Goal: Task Accomplishment & Management: Manage account settings

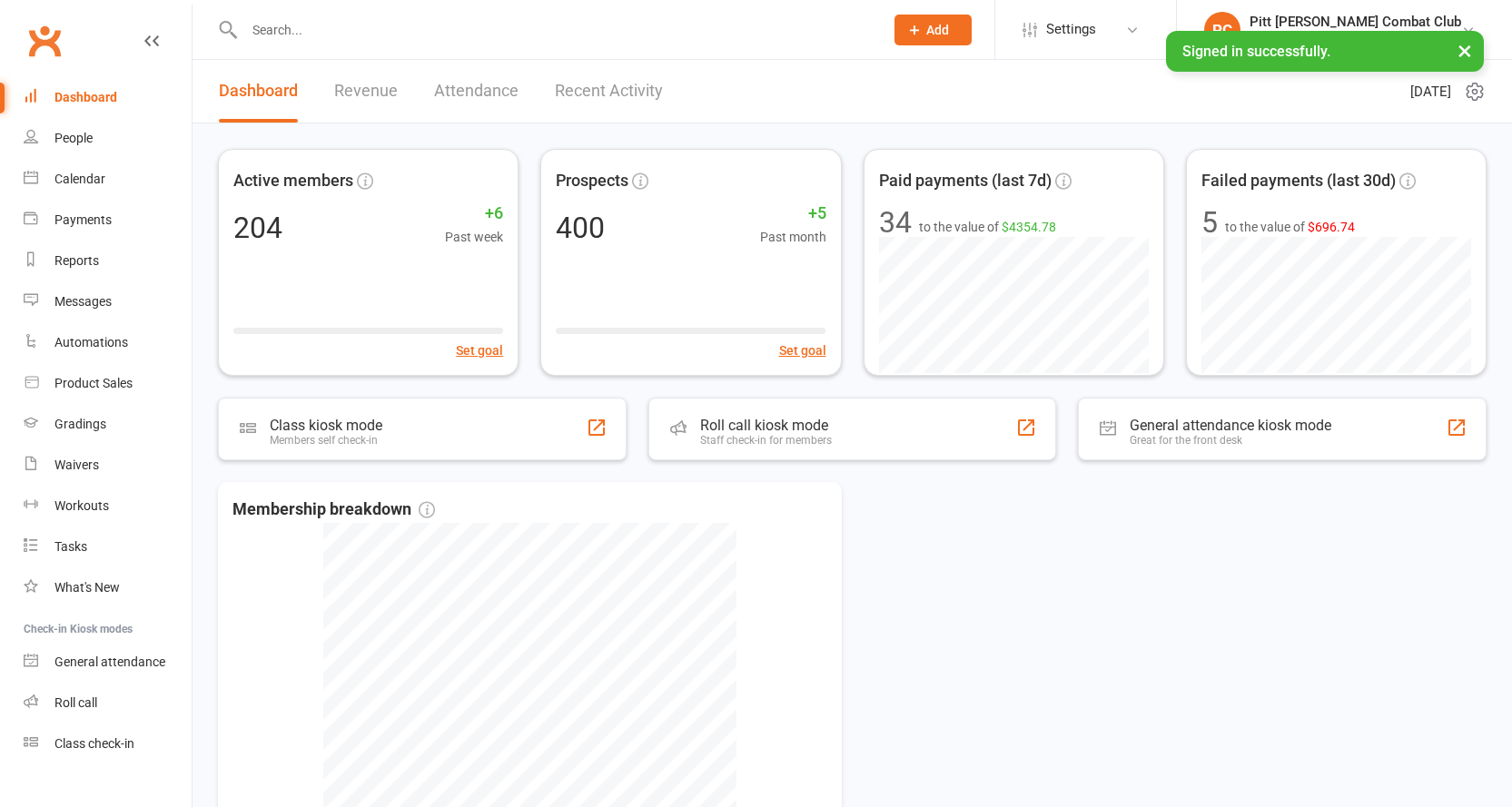
click at [336, 30] on input "text" at bounding box center [555, 31] width 632 height 26
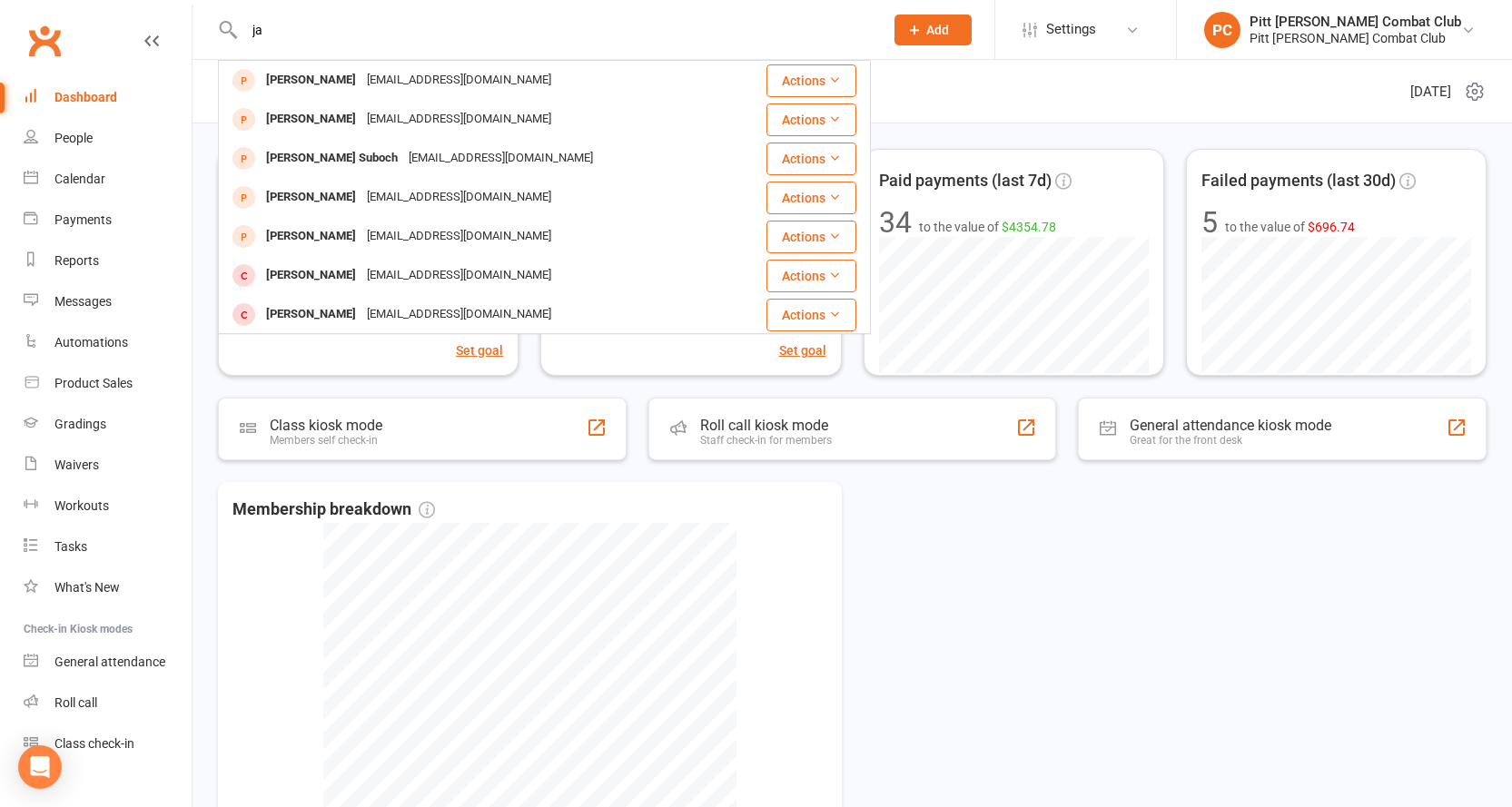
type input "j"
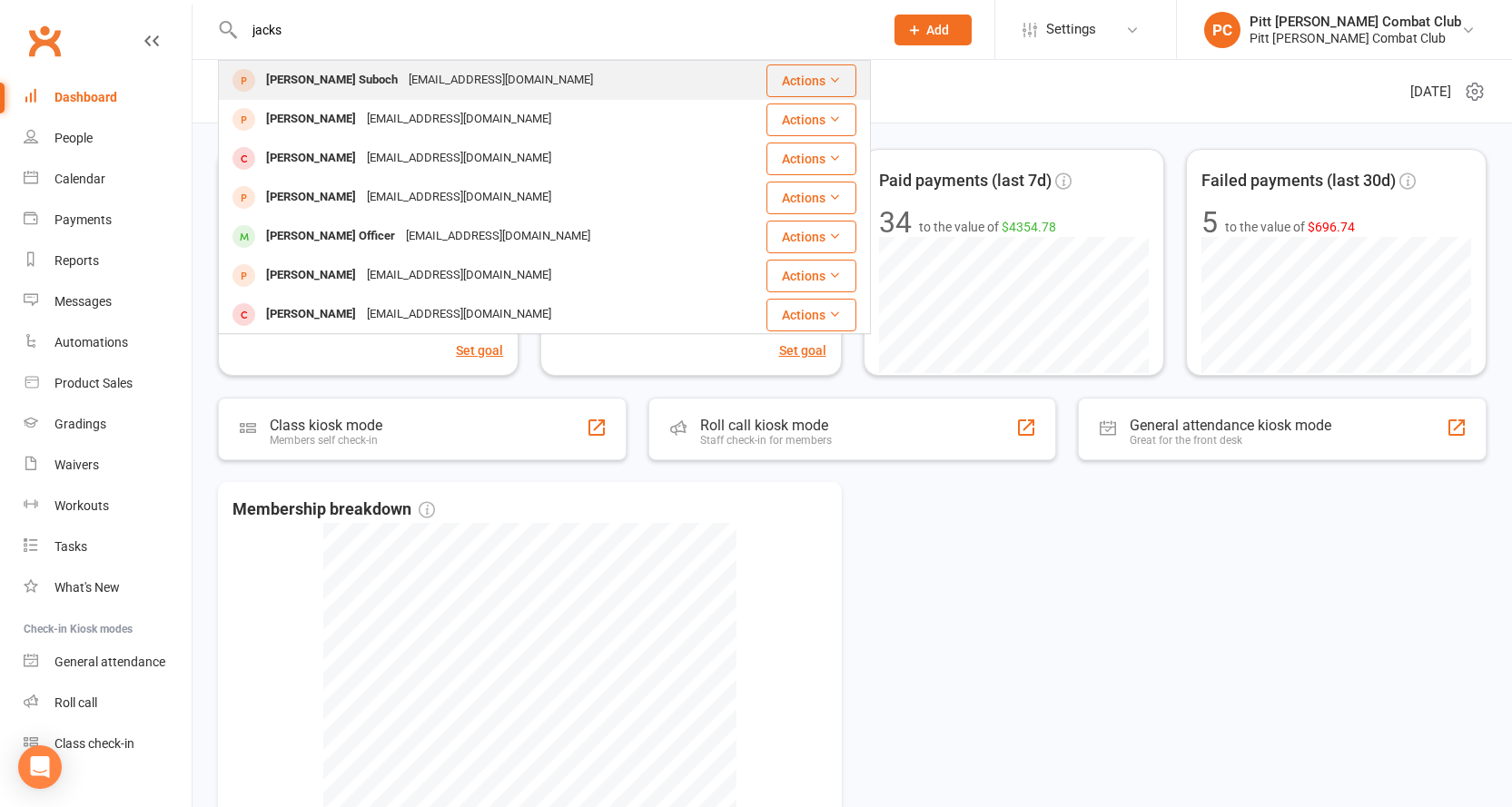
type input "jacks"
click at [404, 83] on div "[EMAIL_ADDRESS][DOMAIN_NAME]" at bounding box center [500, 80] width 195 height 27
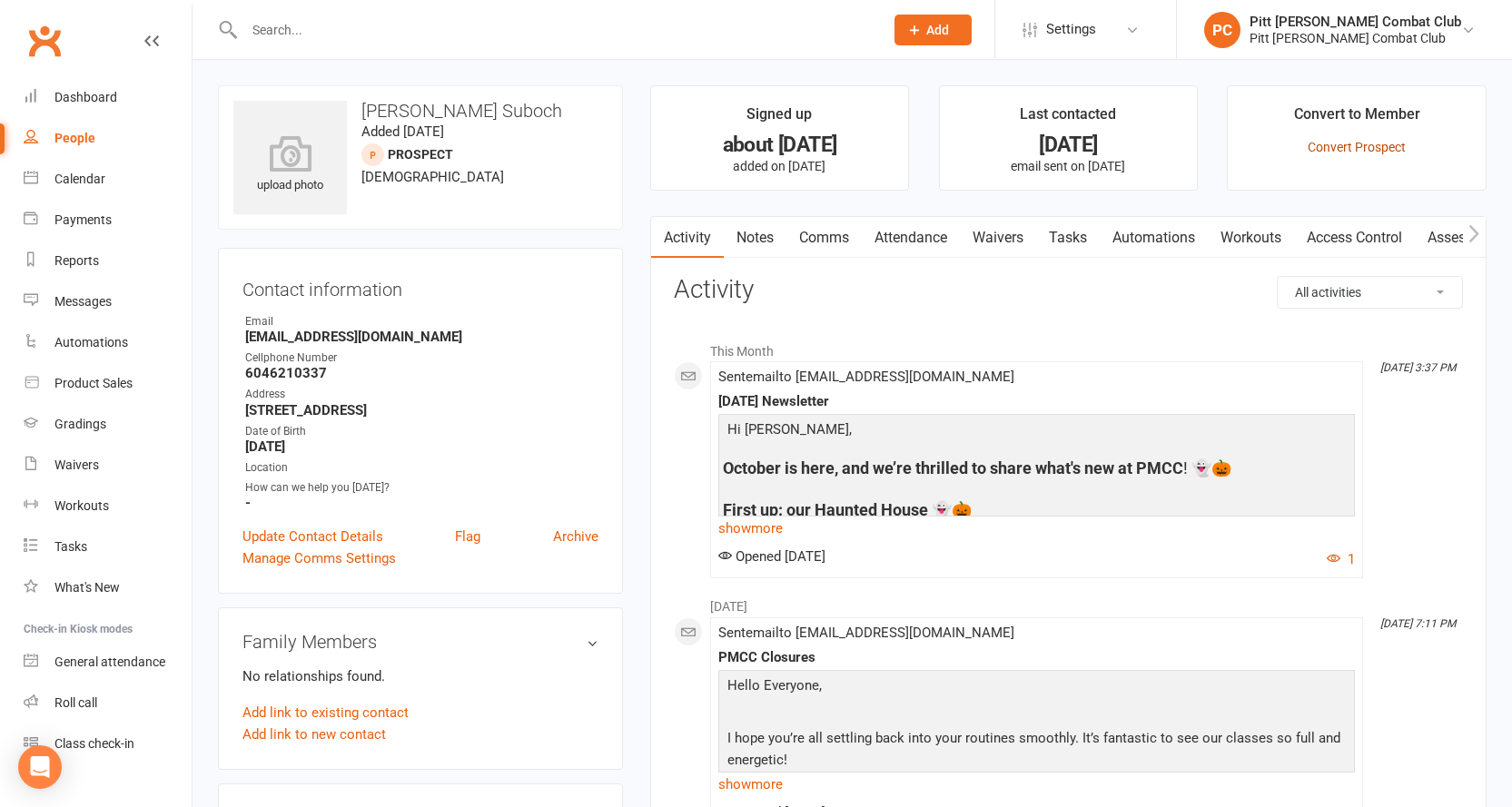
click at [1356, 150] on link "Convert Prospect" at bounding box center [1356, 147] width 99 height 15
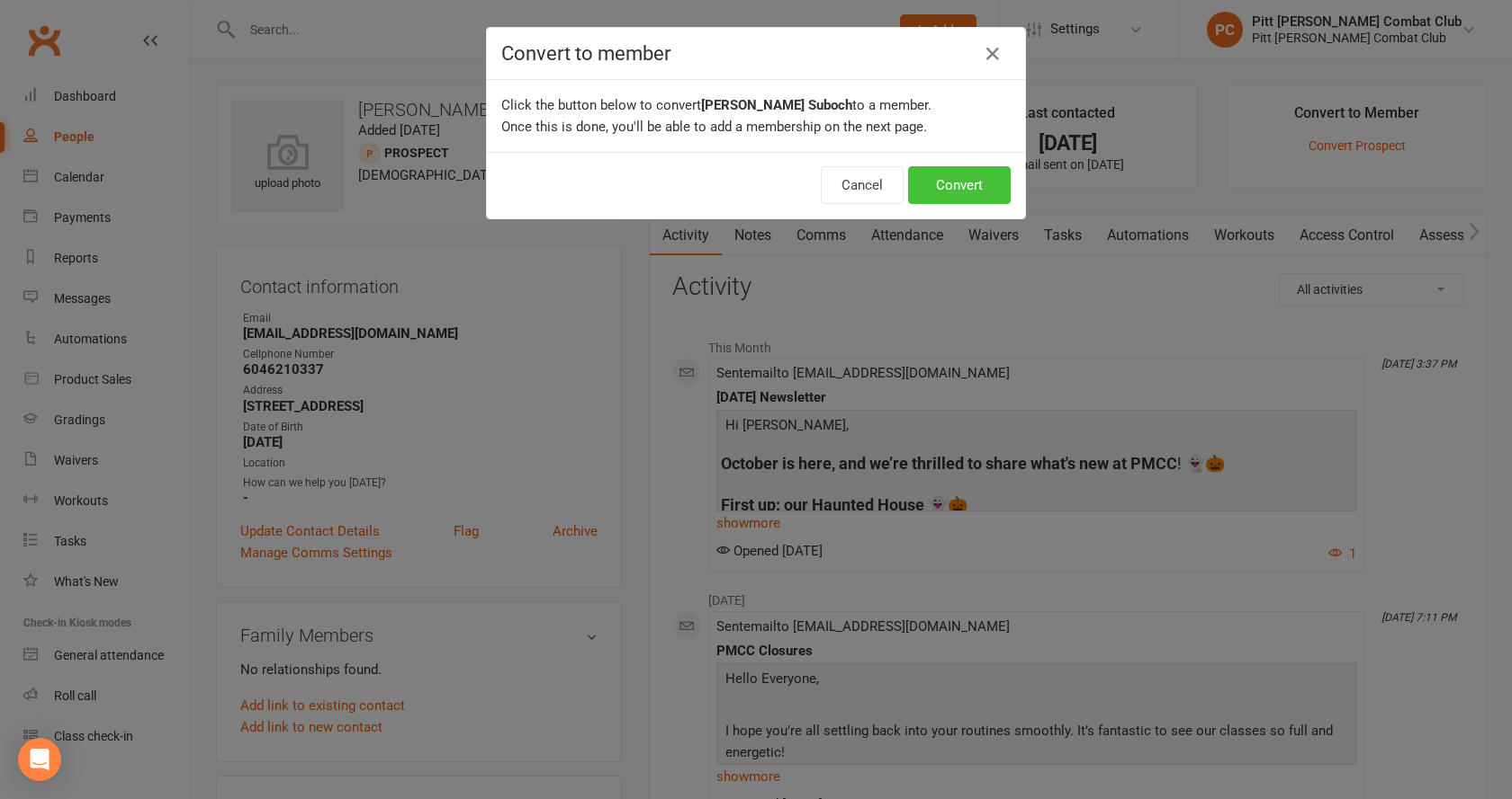
click at [960, 188] on button "Convert" at bounding box center [959, 185] width 102 height 38
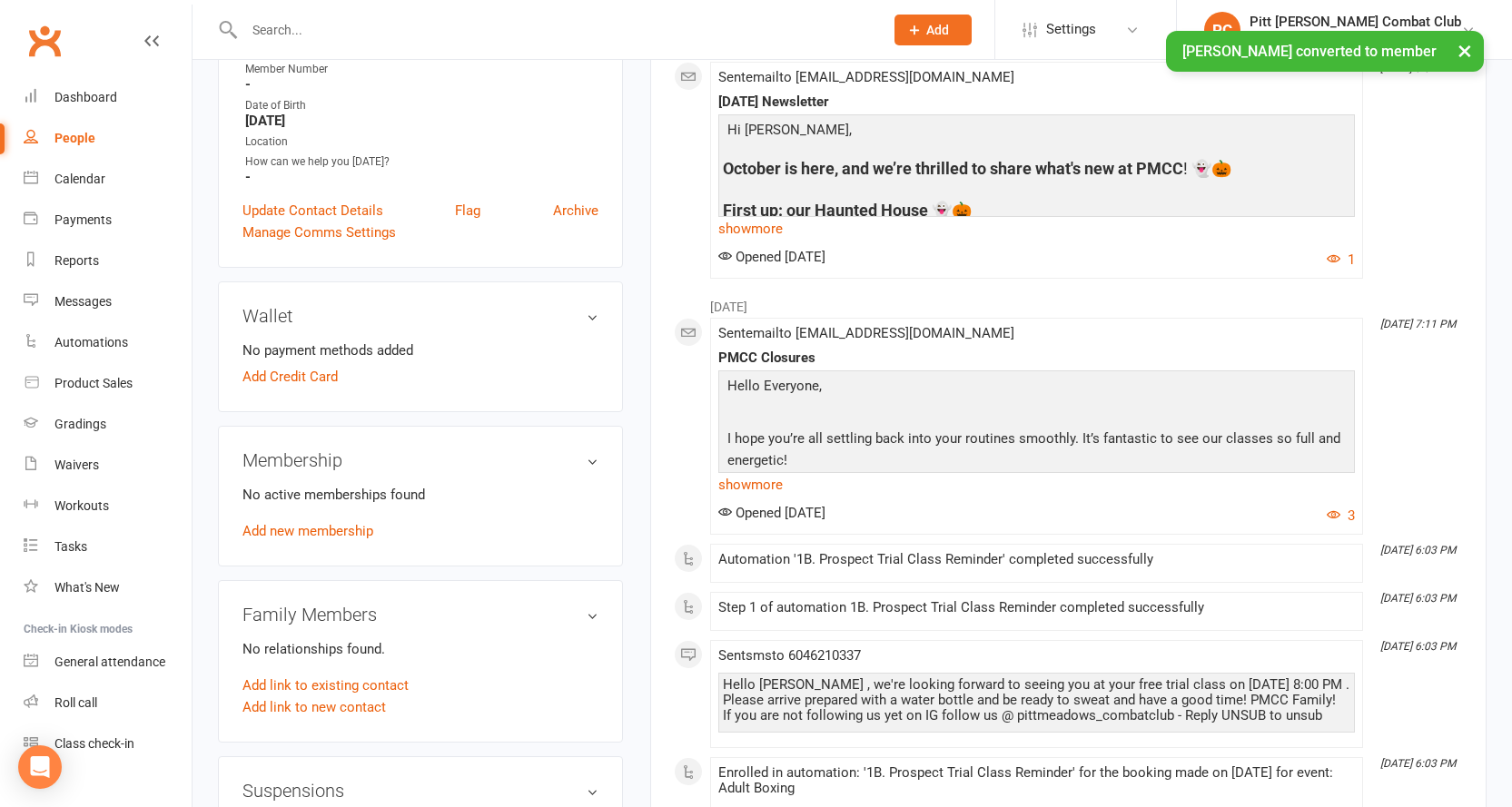
scroll to position [364, 0]
click at [295, 525] on link "Add new membership" at bounding box center [307, 530] width 131 height 17
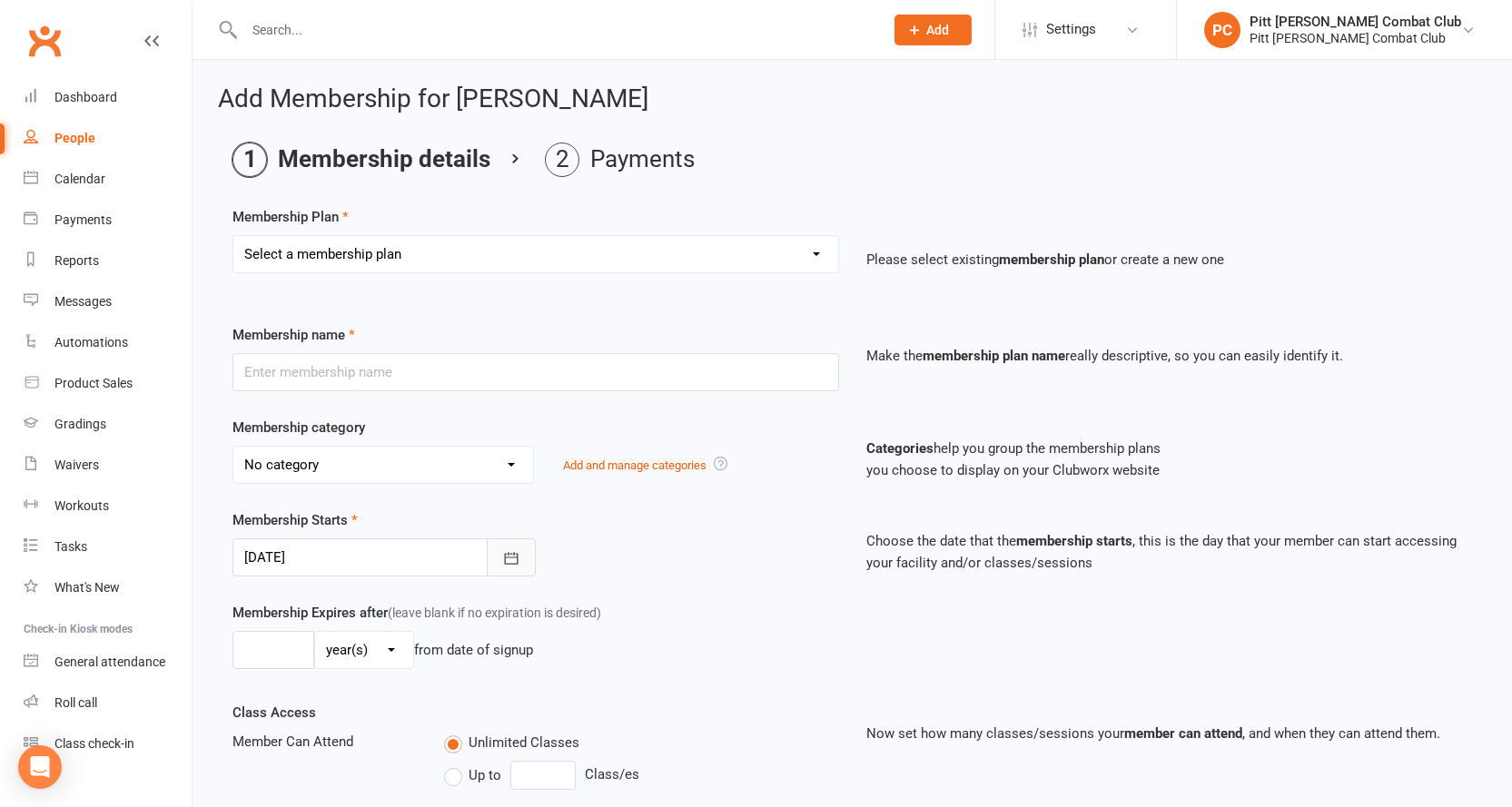
click at [502, 553] on icon "button" at bounding box center [511, 559] width 18 height 18
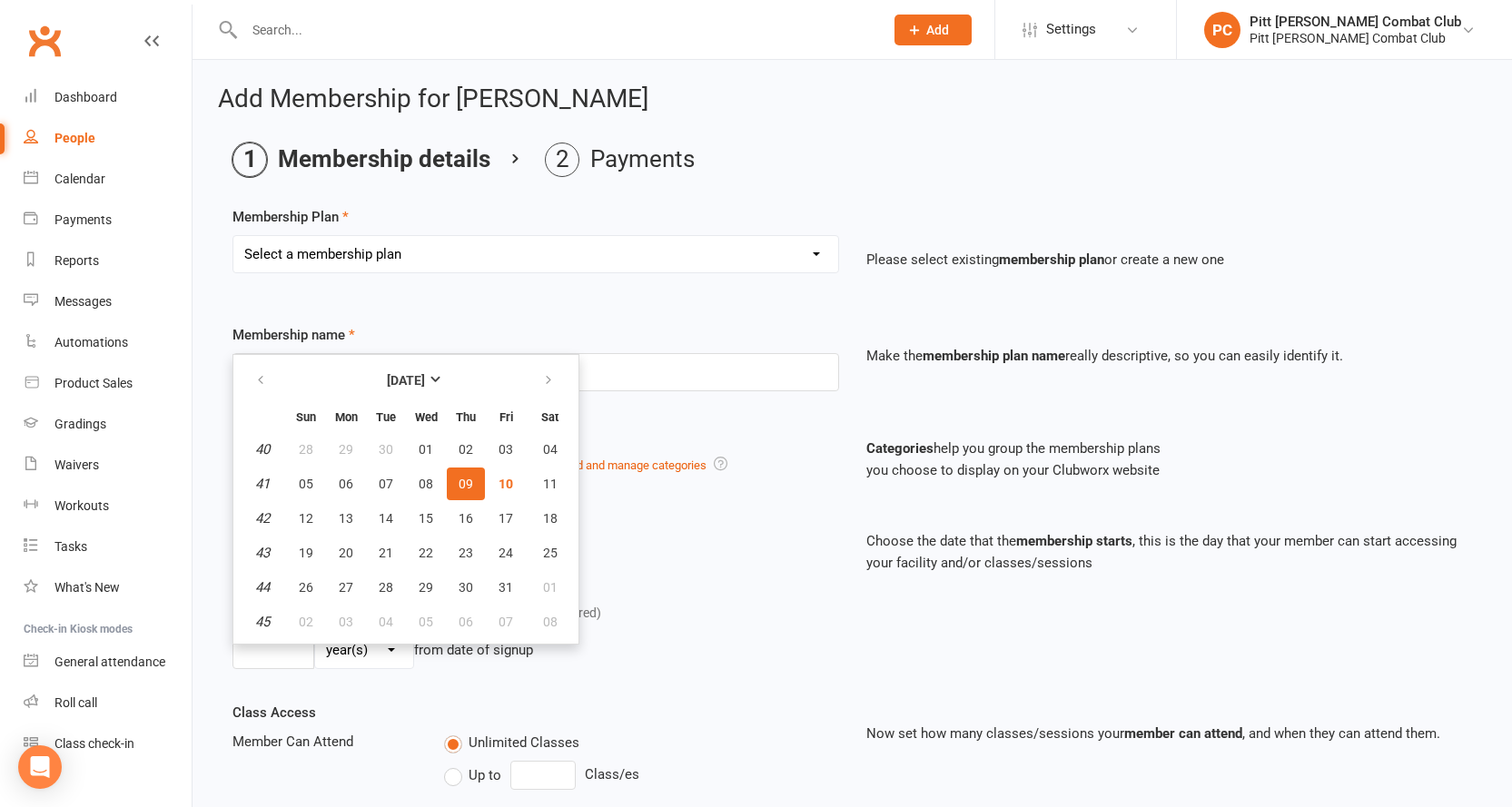
click at [667, 553] on div "Membership Starts 10 Oct 2025 October 2025 Sun Mon Tue Wed Thu Fri Sat 40 28 29…" at bounding box center [535, 543] width 633 height 67
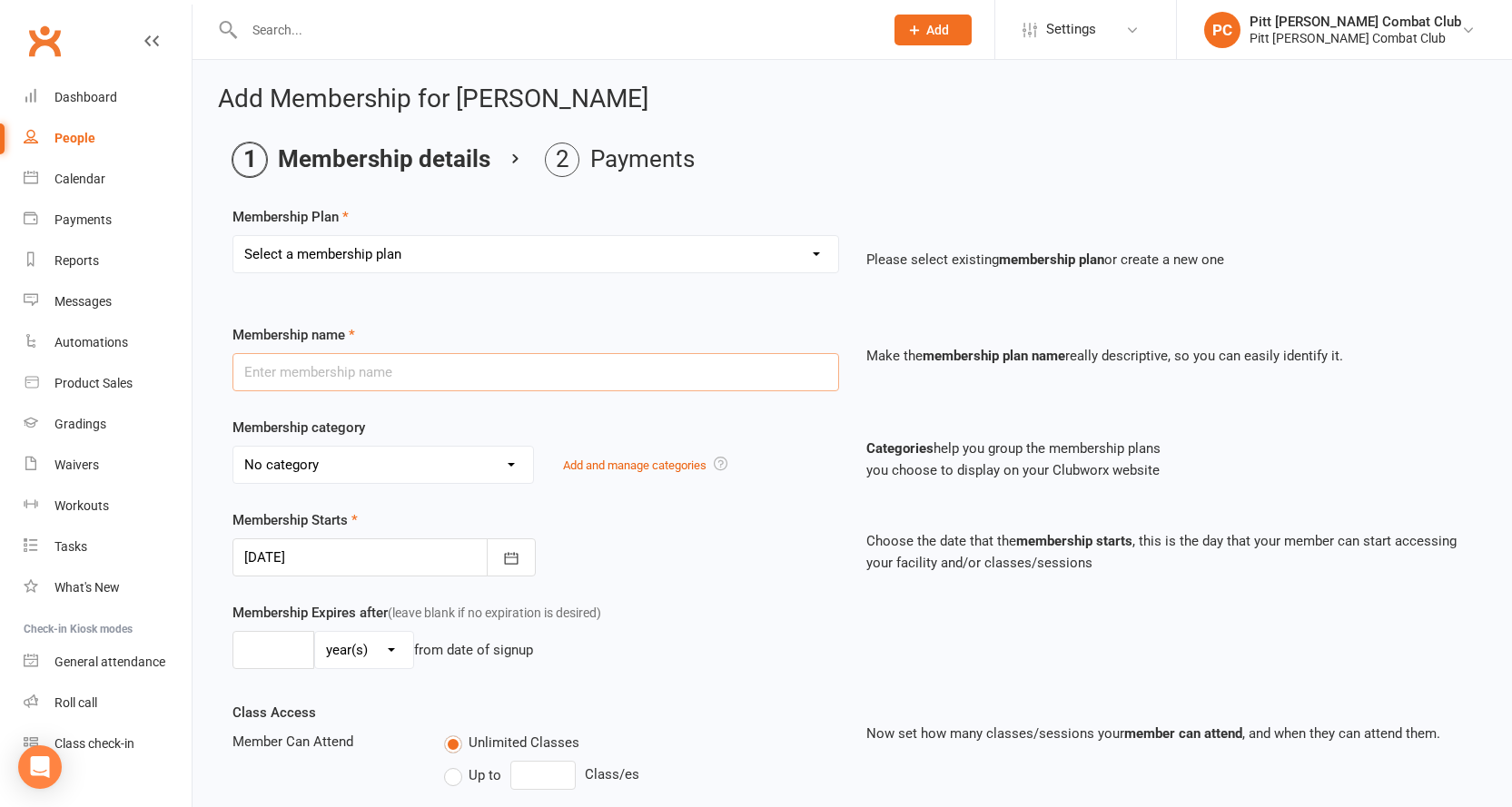
click at [429, 368] on input "text" at bounding box center [536, 372] width 607 height 38
type input "10 Punch Pass"
click at [717, 563] on div "Membership Starts 10 Oct 2025 October 2025 Sun Mon Tue Wed Thu Fri Sat 40 28 29…" at bounding box center [535, 543] width 633 height 67
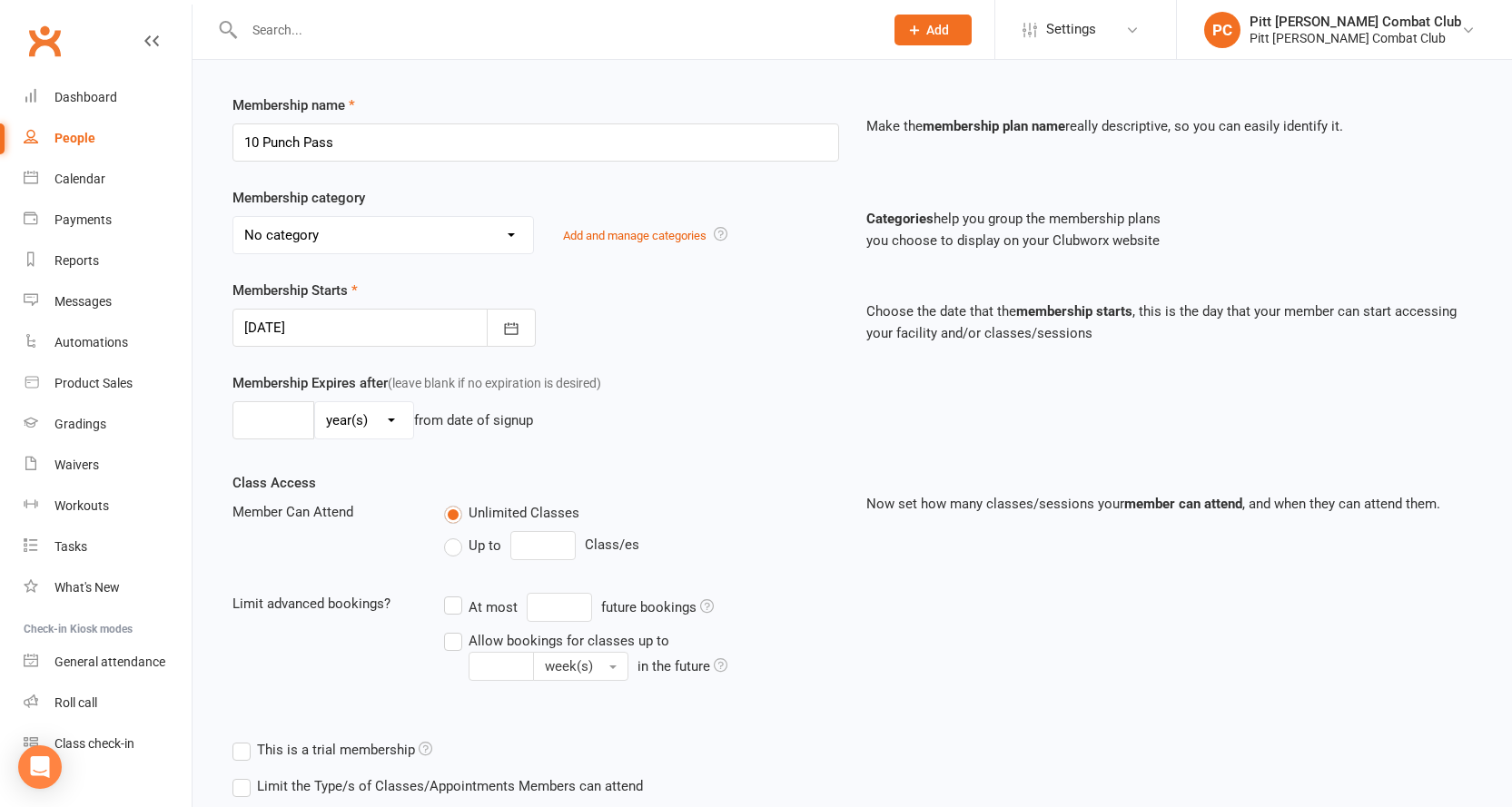
scroll to position [181, 0]
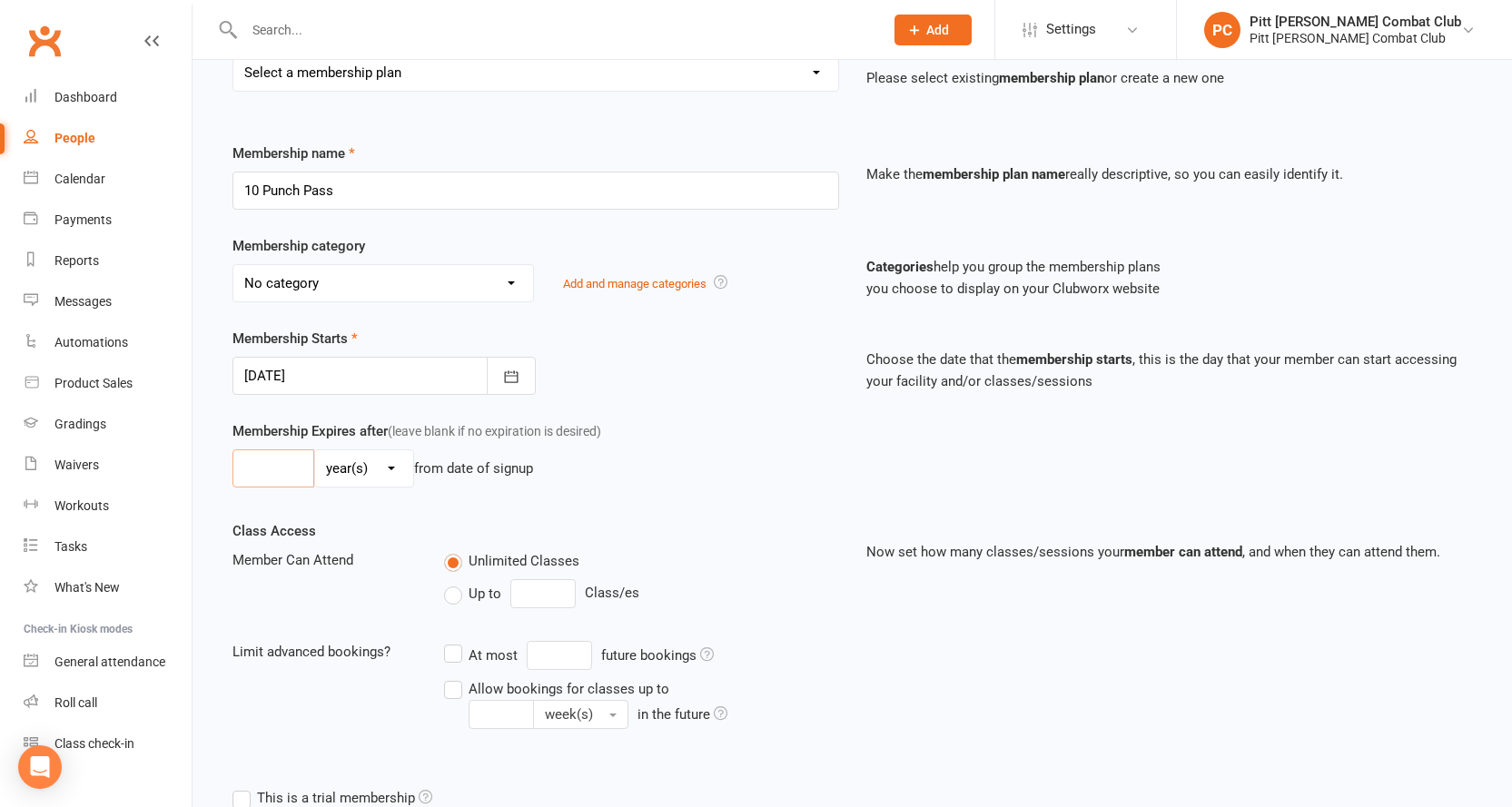
click at [273, 467] on input "number" at bounding box center [273, 468] width 82 height 38
type input "1"
click at [703, 458] on div "1 day(s) week(s) month(s) year(s) from date of signup" at bounding box center [536, 468] width 607 height 38
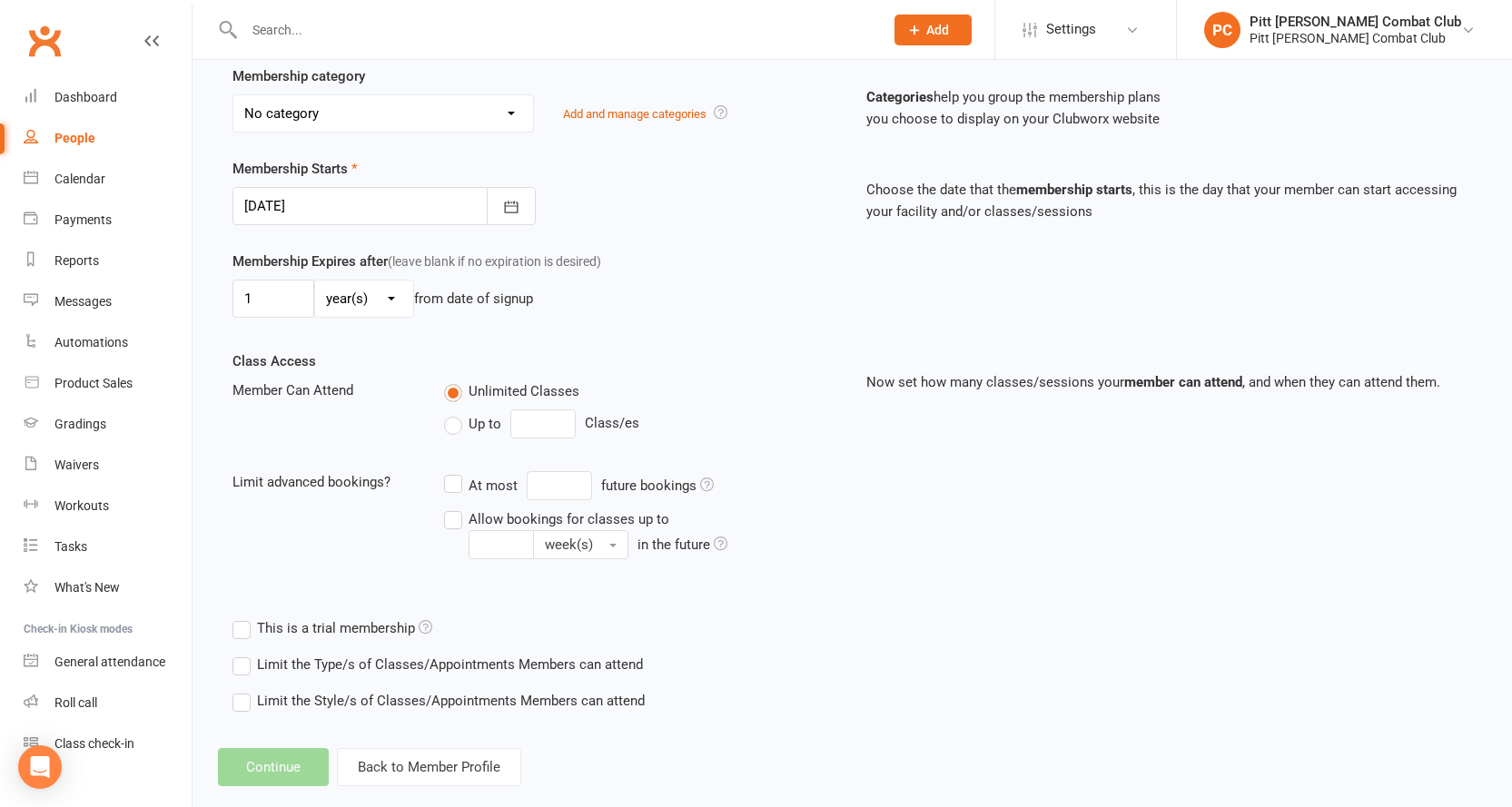
scroll to position [382, 0]
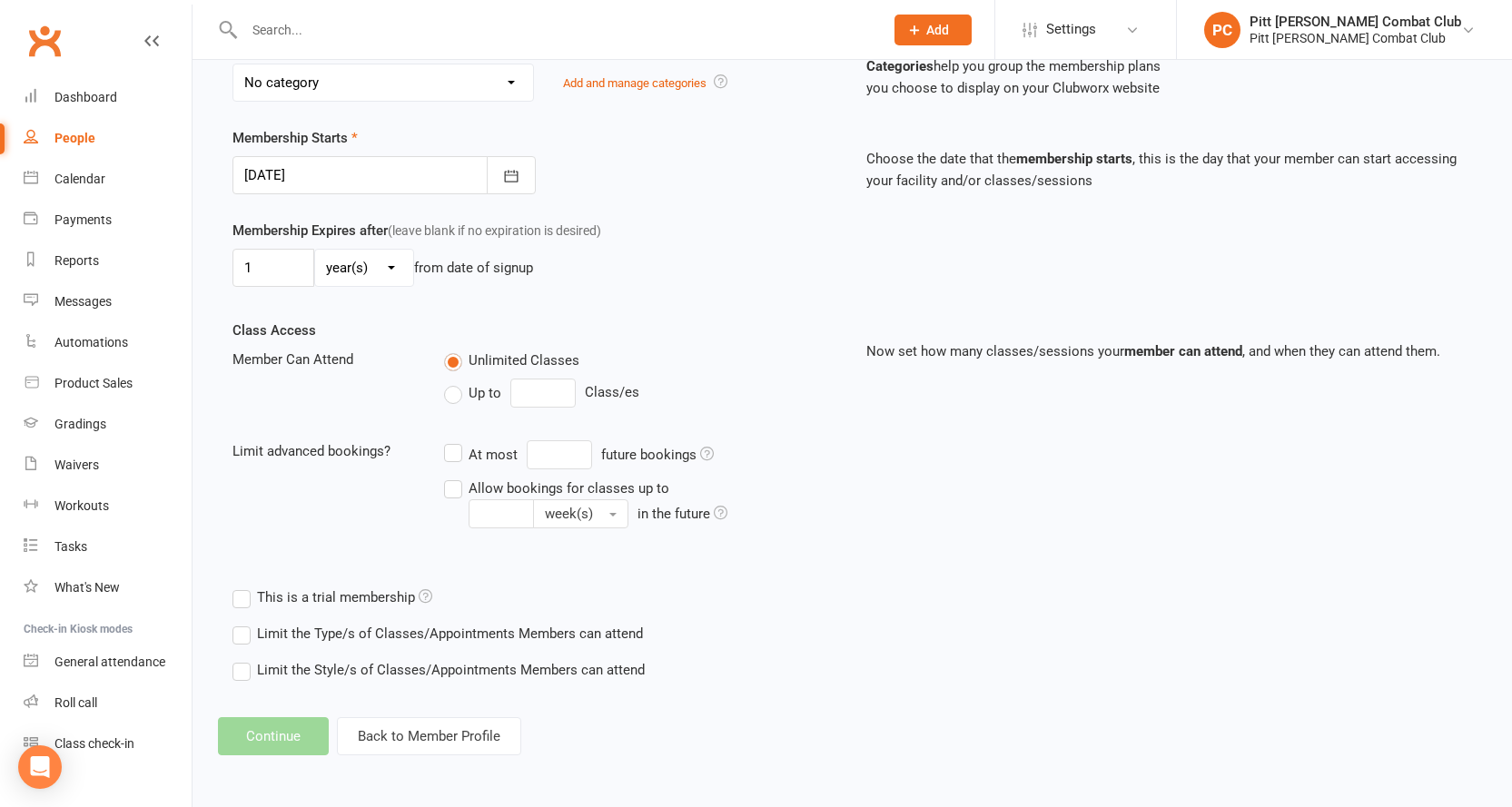
click at [818, 552] on div "Class Access Member Can Attend Unlimited Classes Up to Class/es Limit advanced …" at bounding box center [535, 437] width 633 height 235
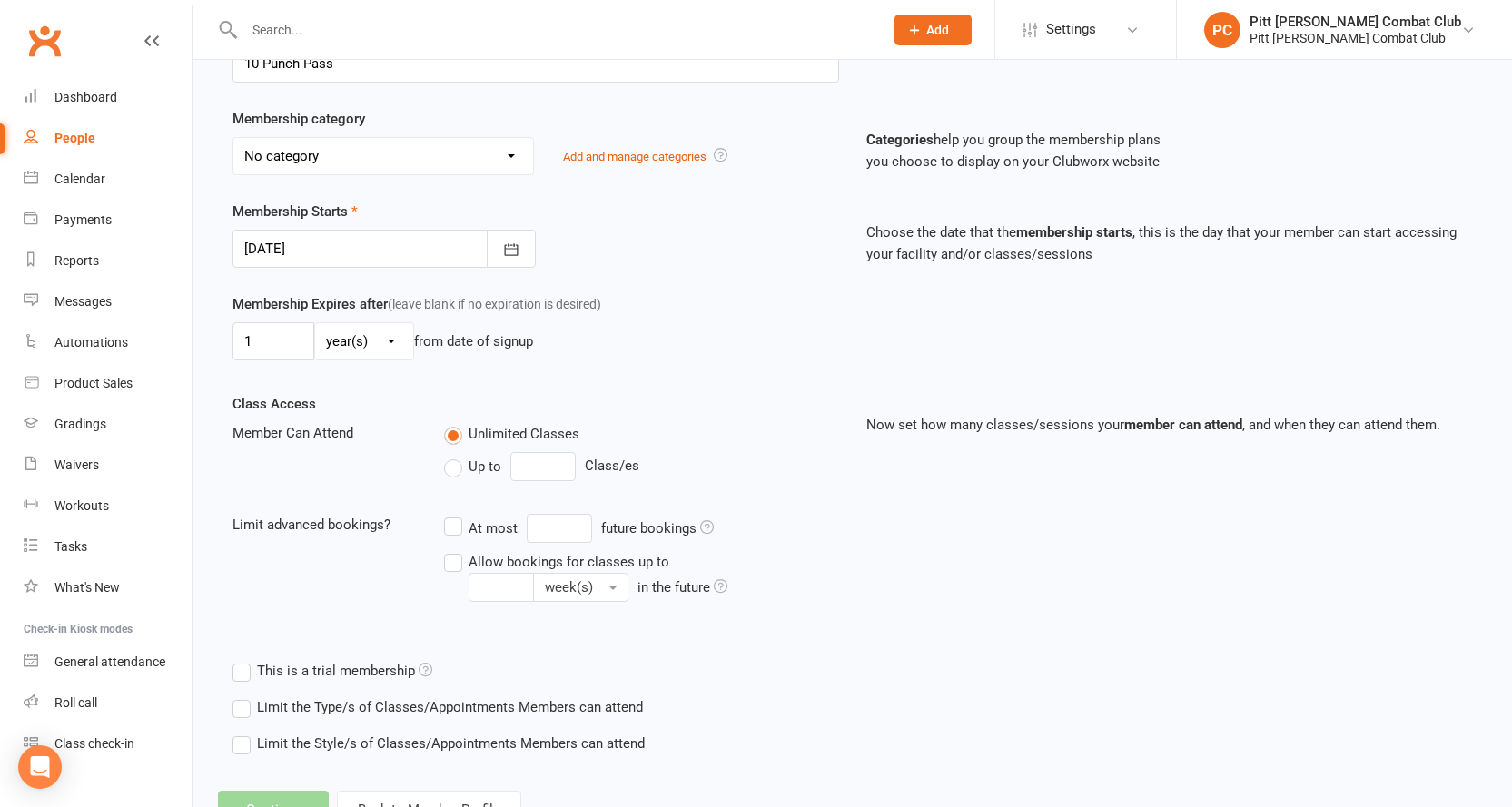
scroll to position [201, 0]
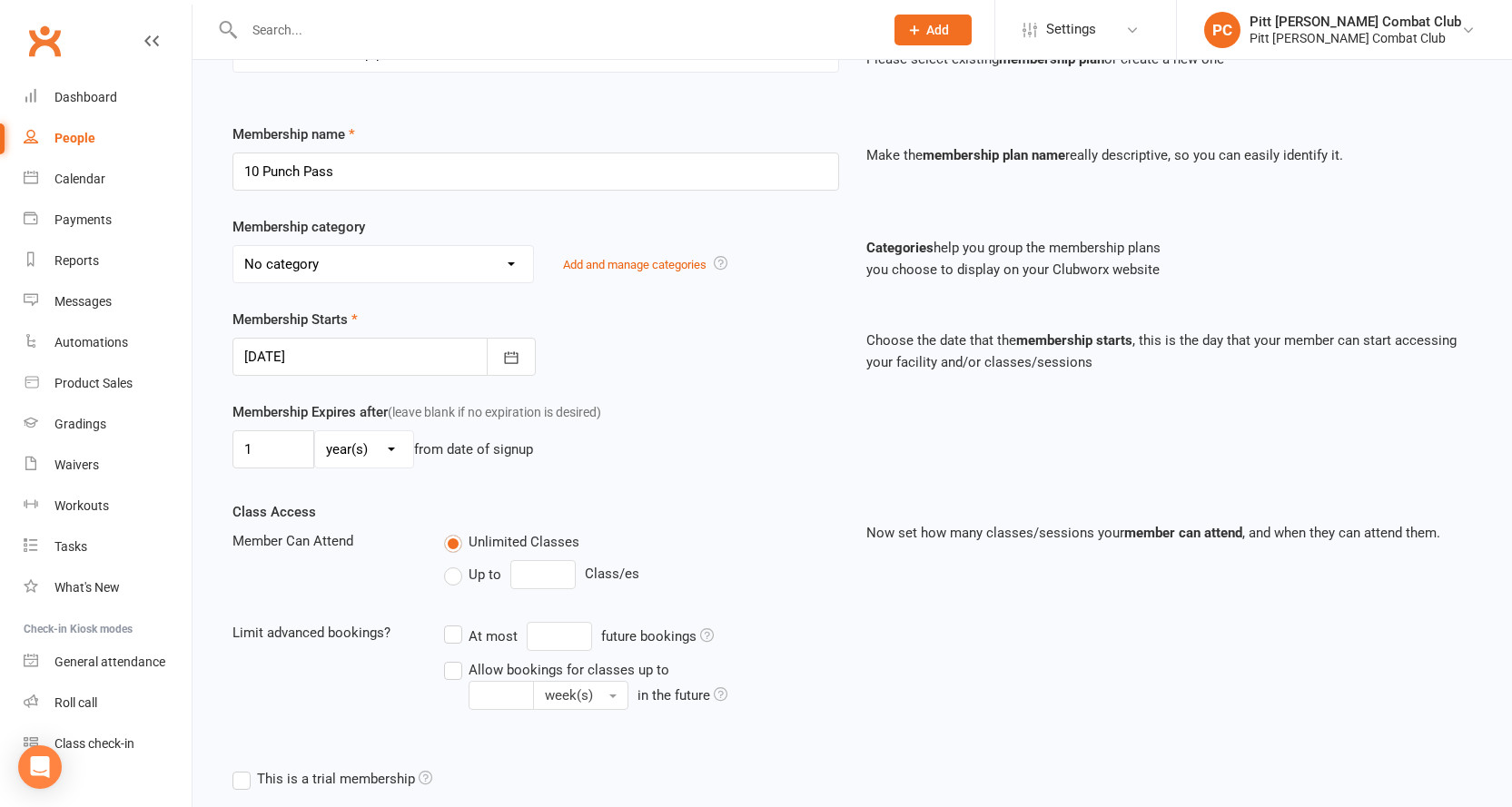
click at [520, 263] on select "No category AA Sign Up For Membership Under Waivers Camps Heron Athletics Jiu J…" at bounding box center [383, 264] width 299 height 36
click at [735, 386] on div "Membership Starts 10 Oct 2025 October 2025 Sun Mon Tue Wed Thu Fri Sat 40 28 29…" at bounding box center [852, 355] width 1267 height 93
click at [512, 261] on select "No category AA Sign Up For Membership Under Waivers Camps Heron Athletics Jiu J…" at bounding box center [383, 264] width 299 height 36
select select "9"
click at [233, 246] on select "No category AA Sign Up For Membership Under Waivers Camps Heron Athletics Jiu J…" at bounding box center [383, 264] width 299 height 36
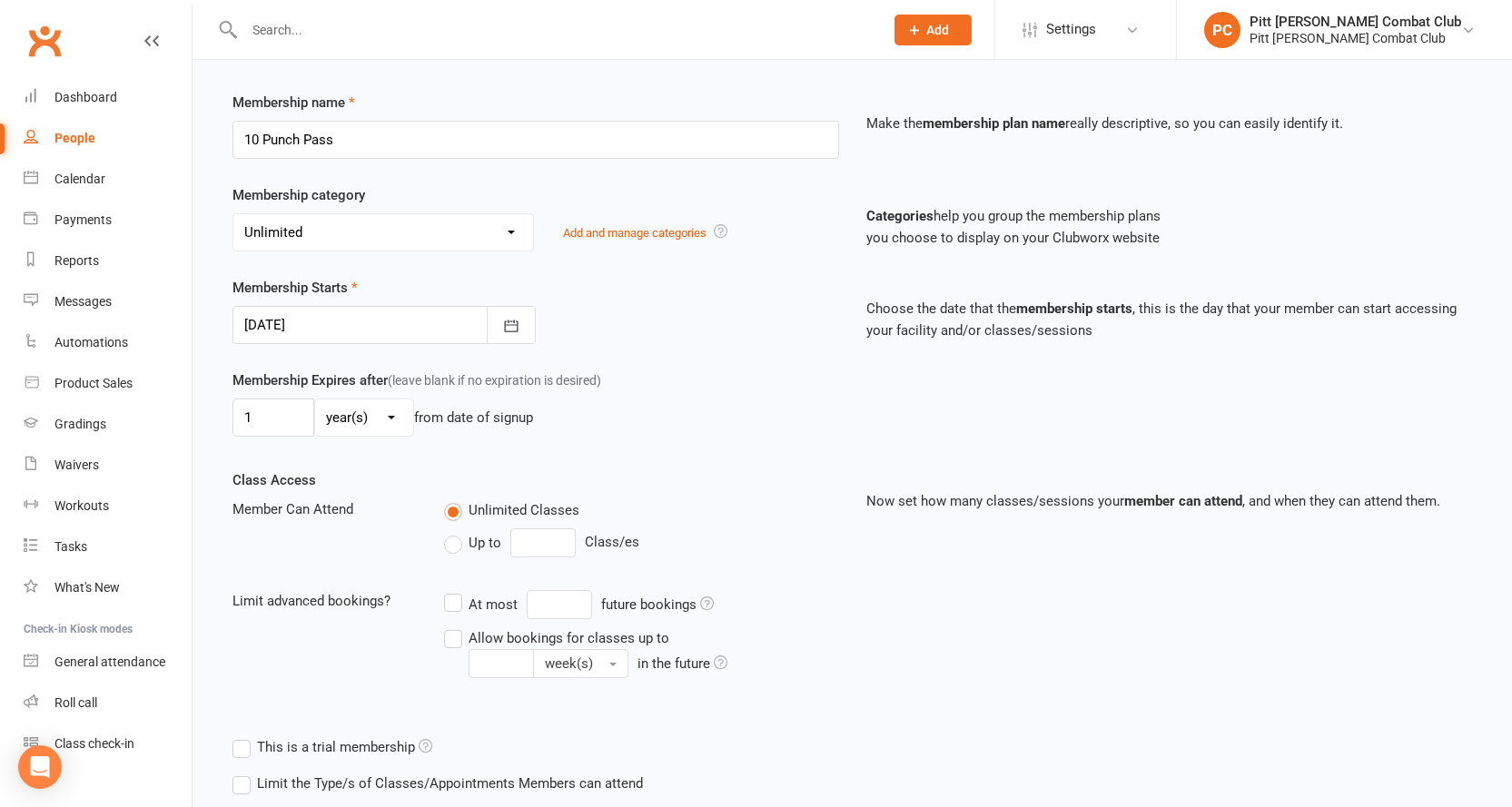
scroll to position [0, 0]
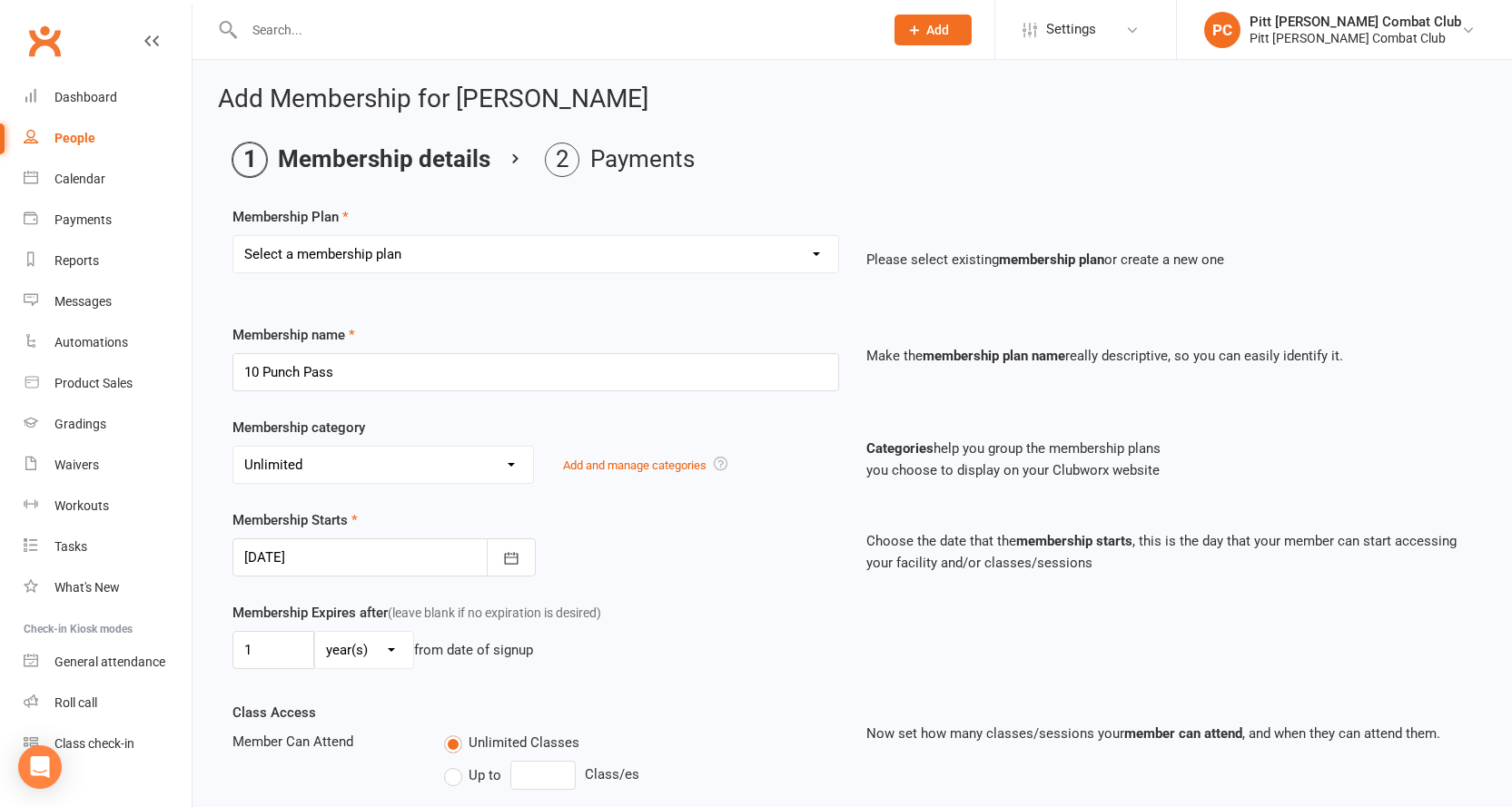
click at [725, 258] on select "Select a membership plan Create new Membership Plan 5 Punch Pass Adult - Jiu Ji…" at bounding box center [536, 254] width 605 height 36
select select "8"
click at [233, 236] on select "Select a membership plan Create new Membership Plan 5 Punch Pass Adult - Jiu Ji…" at bounding box center [536, 254] width 605 height 36
select select "7"
type input "10"
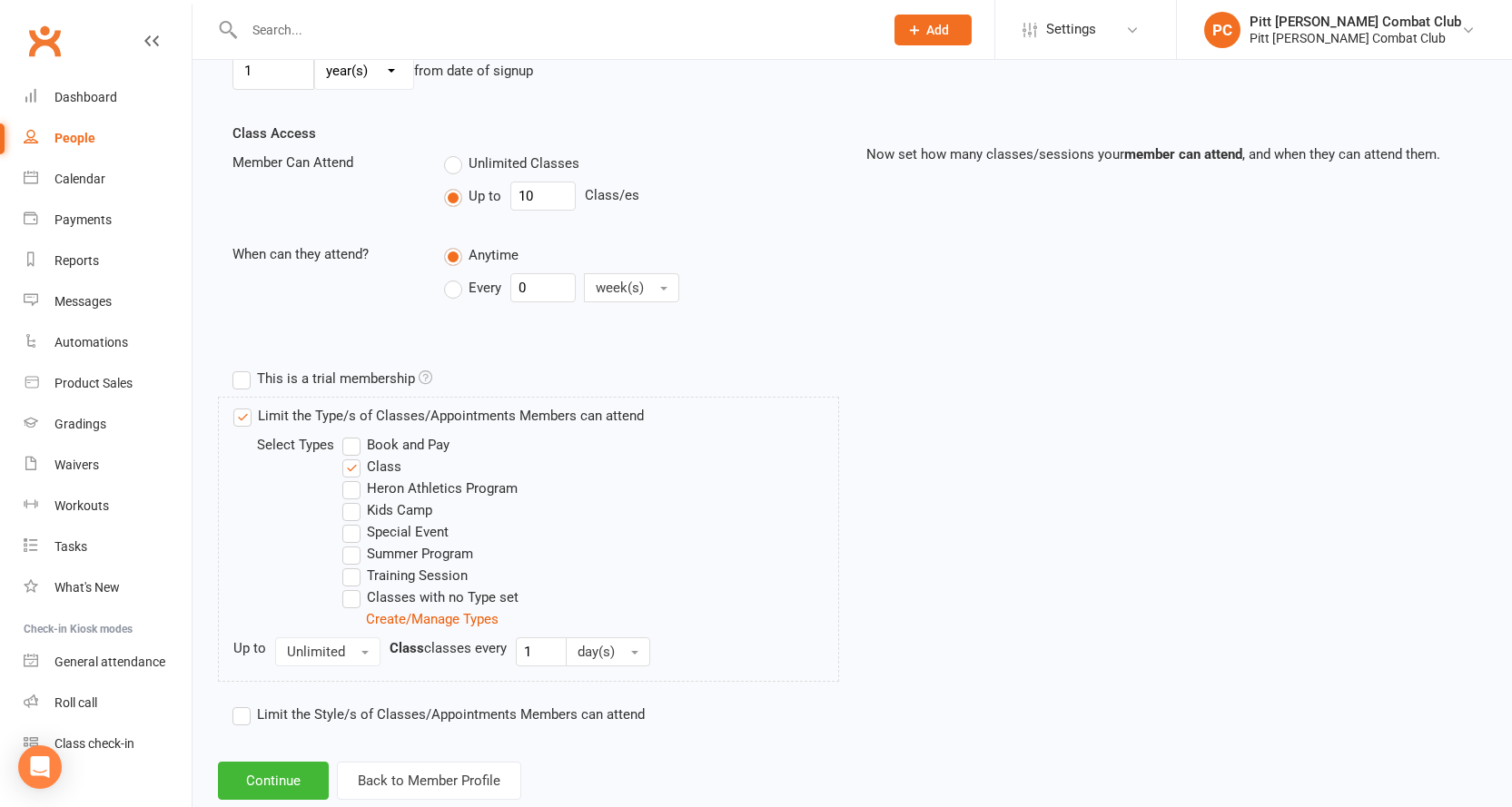
scroll to position [624, 0]
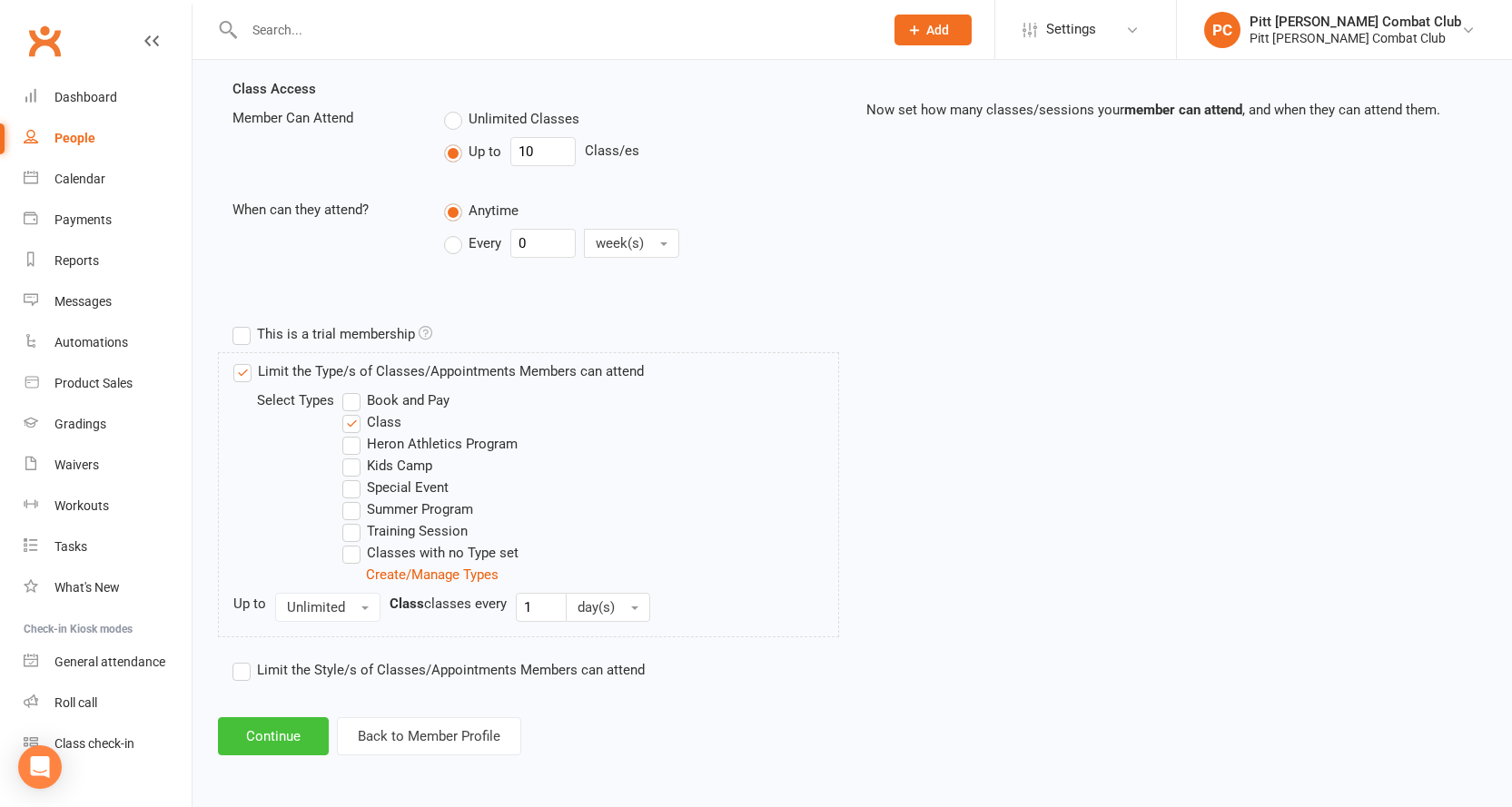
click at [280, 732] on button "Continue" at bounding box center [273, 736] width 110 height 38
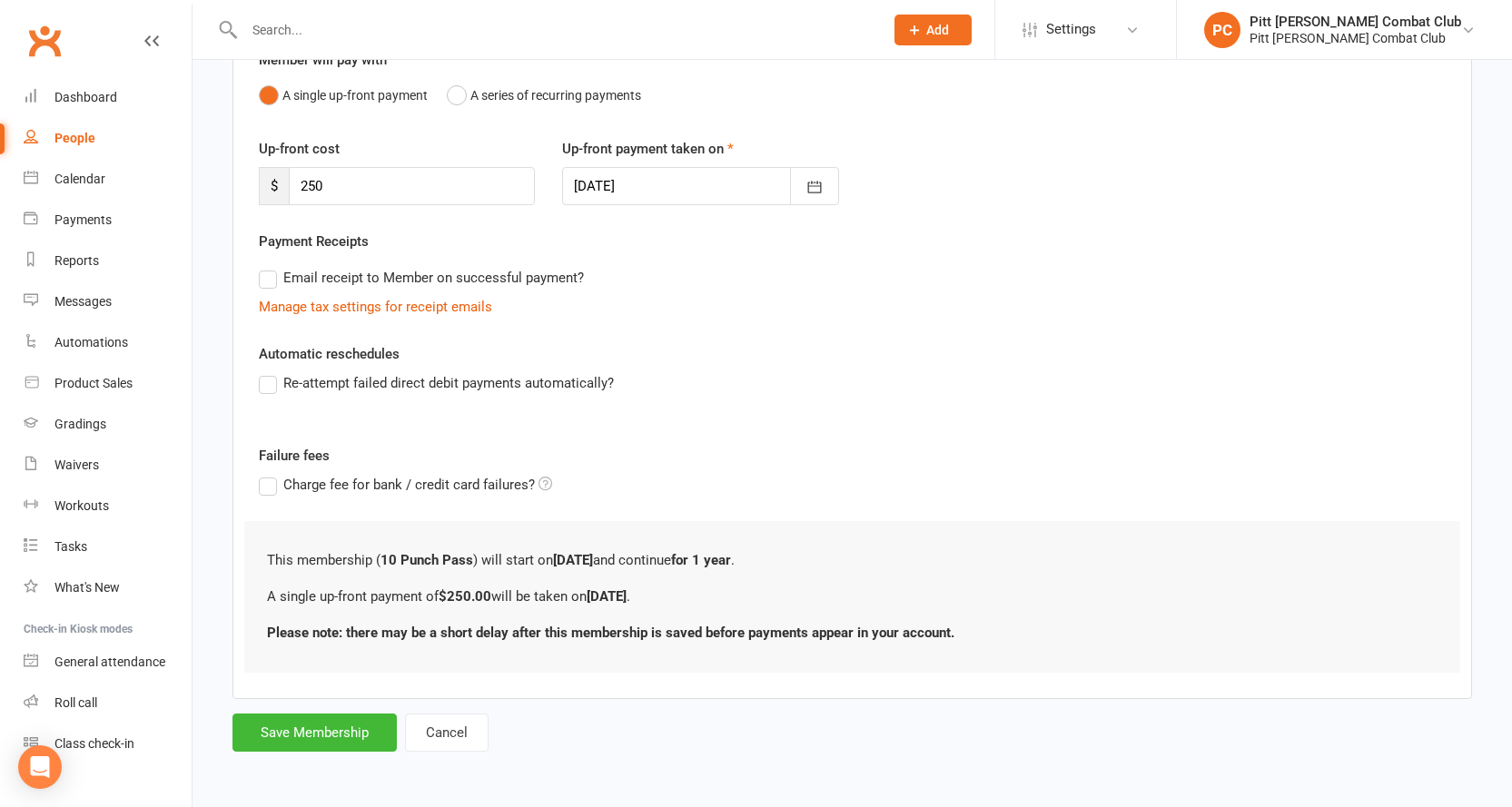
scroll to position [0, 0]
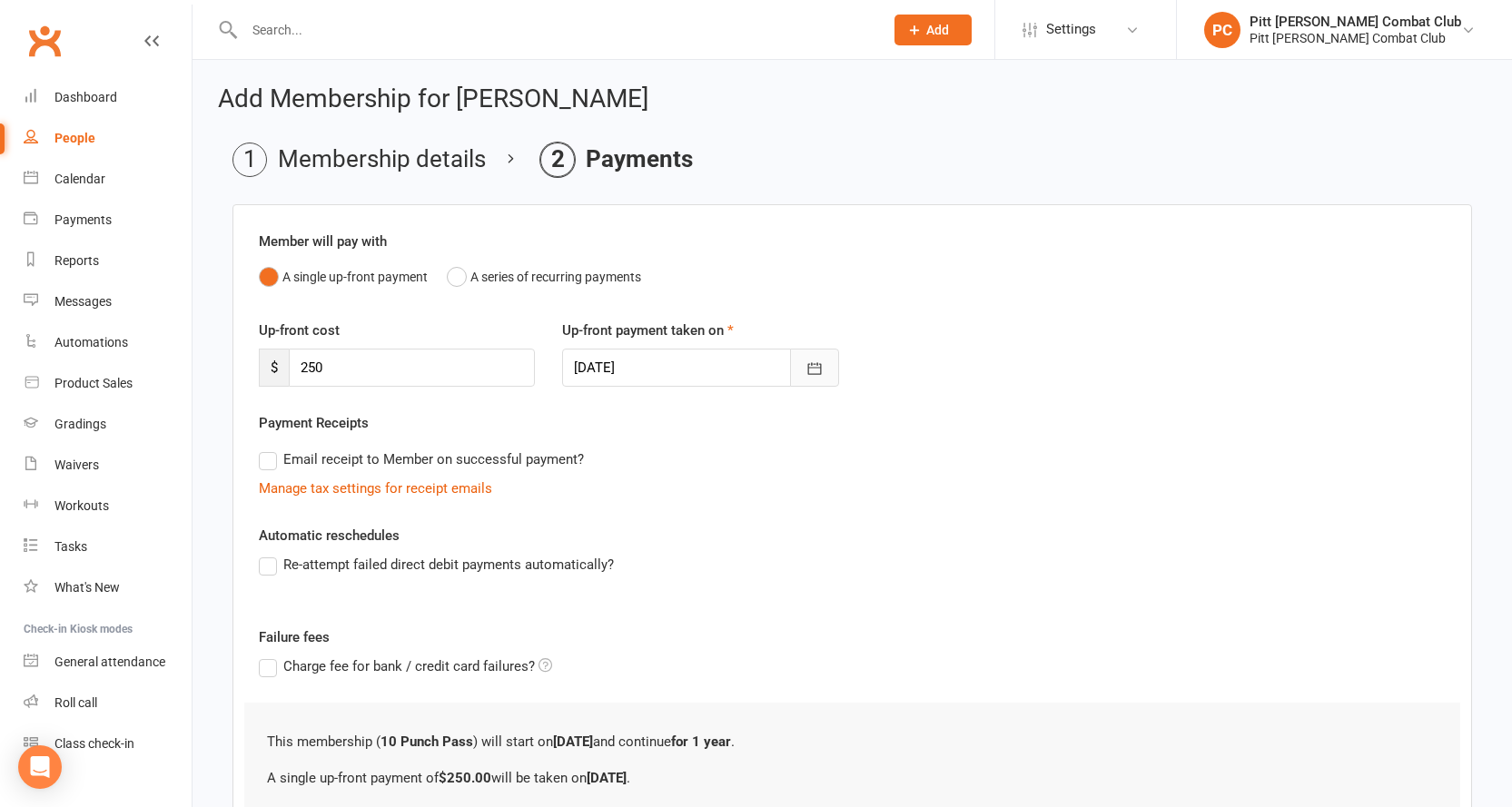
click at [816, 370] on icon "button" at bounding box center [815, 369] width 18 height 18
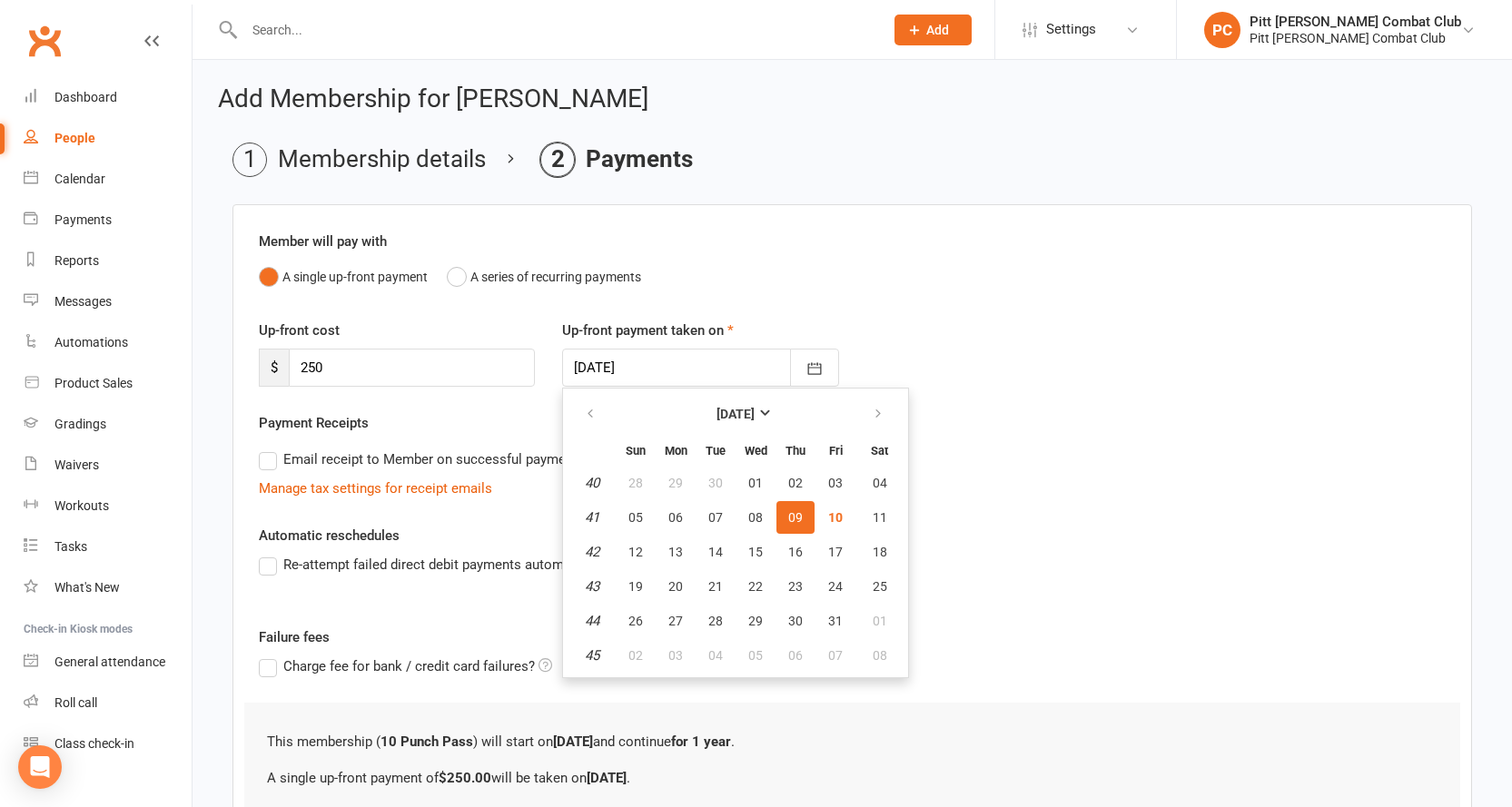
click at [793, 514] on span "09" at bounding box center [795, 517] width 15 height 15
type input "[DATE]"
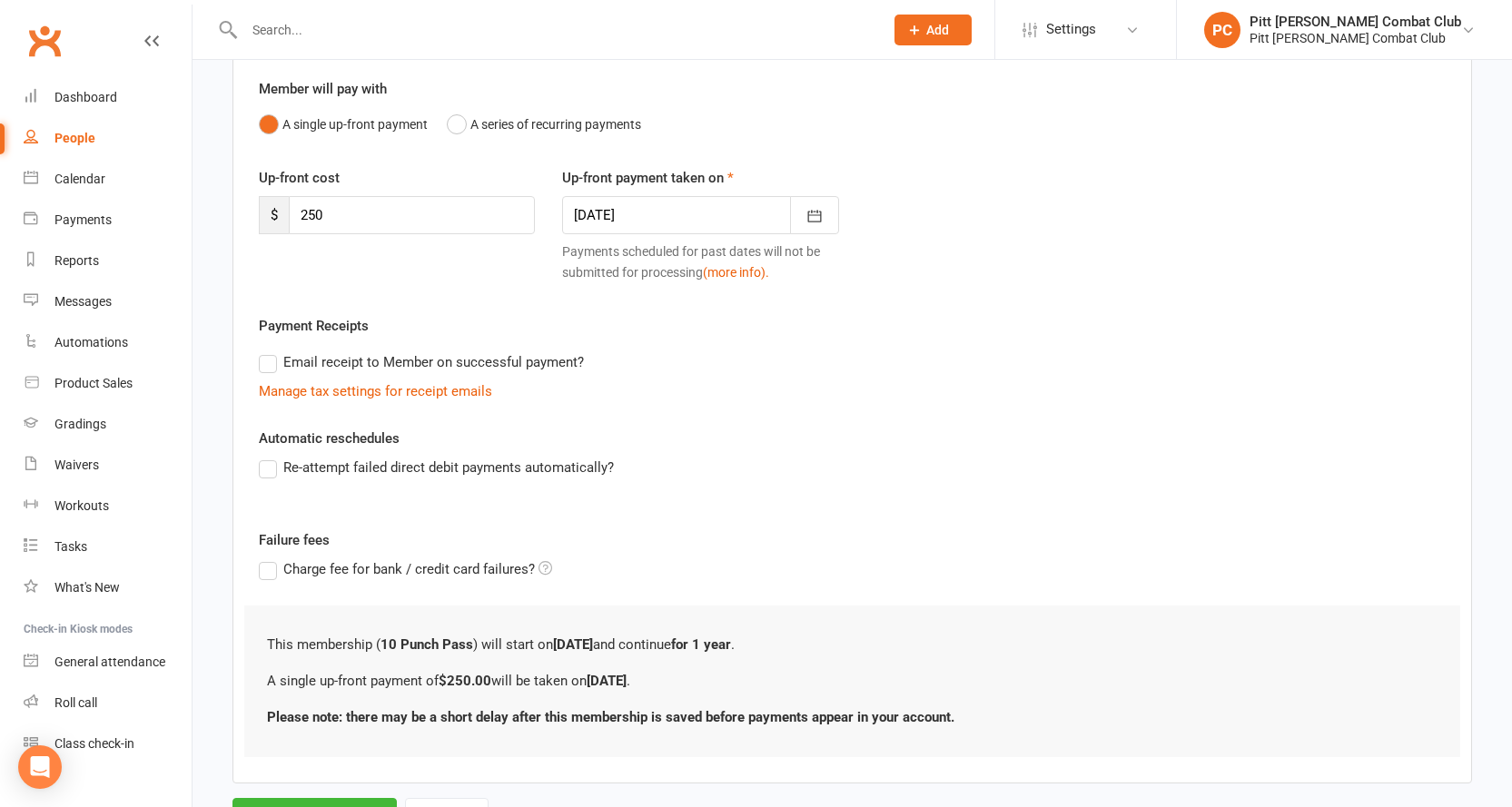
scroll to position [237, 0]
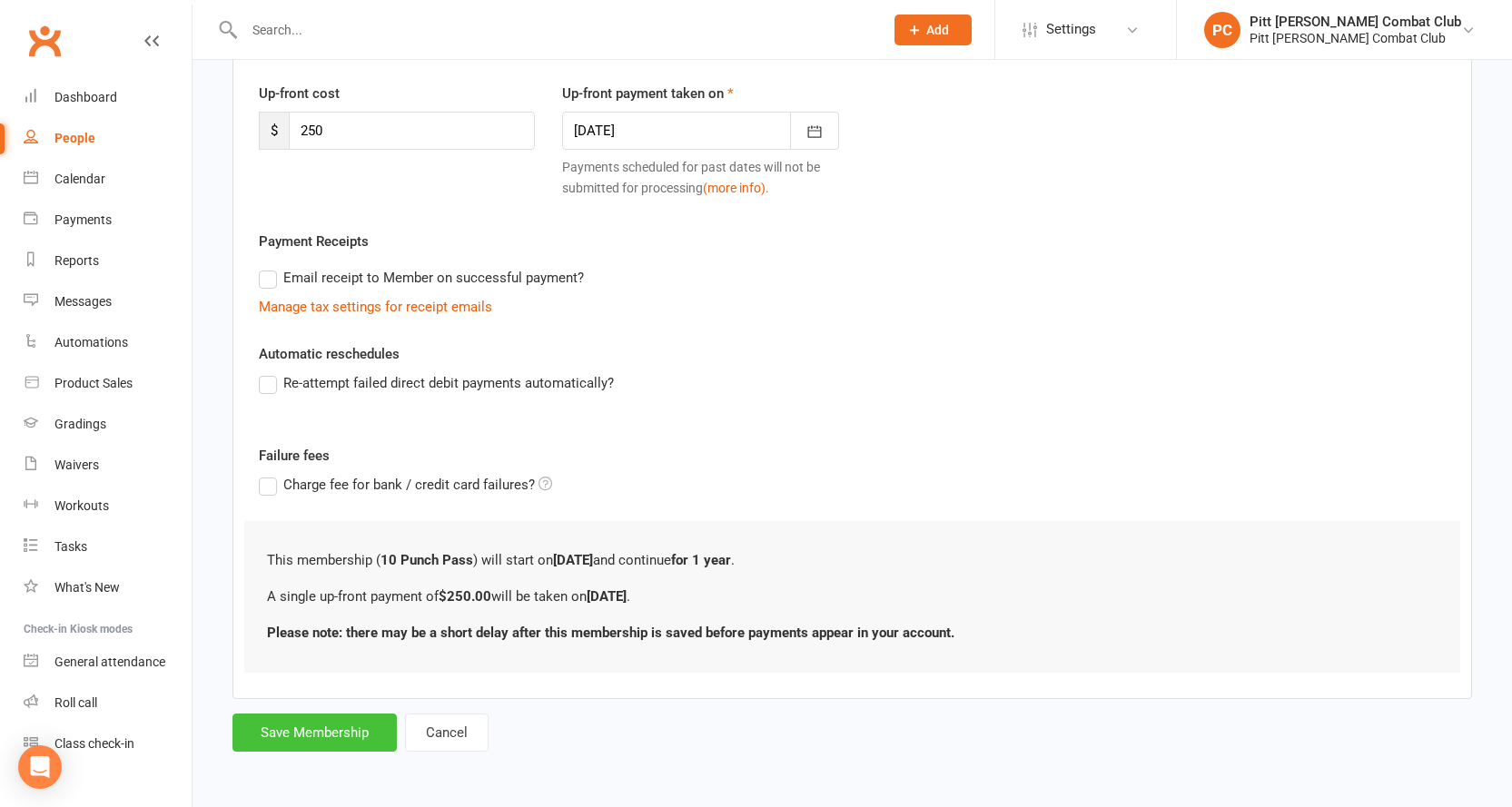
click at [288, 740] on button "Save Membership" at bounding box center [314, 732] width 164 height 38
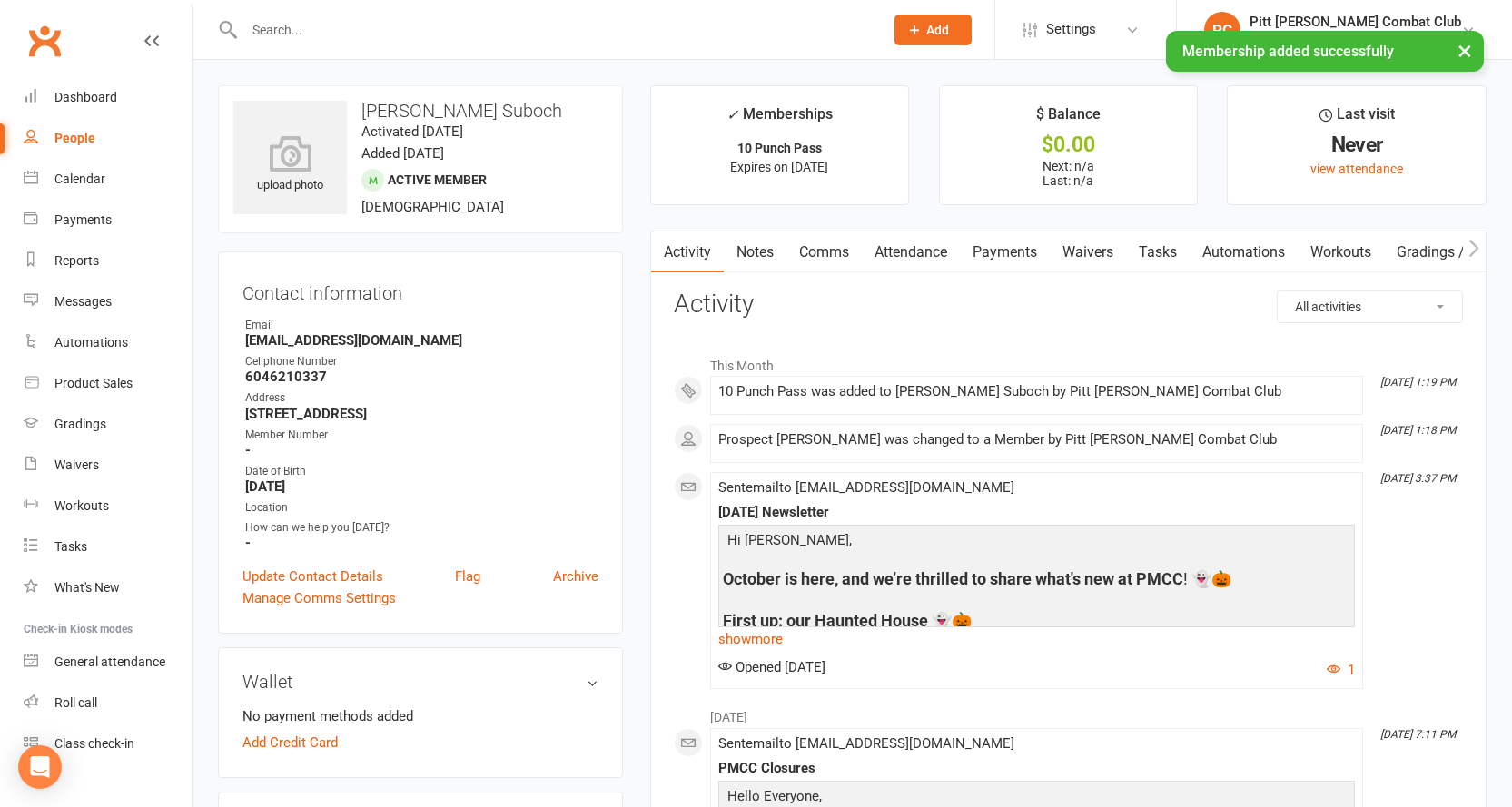
click at [1024, 248] on link "Payments" at bounding box center [1004, 252] width 90 height 41
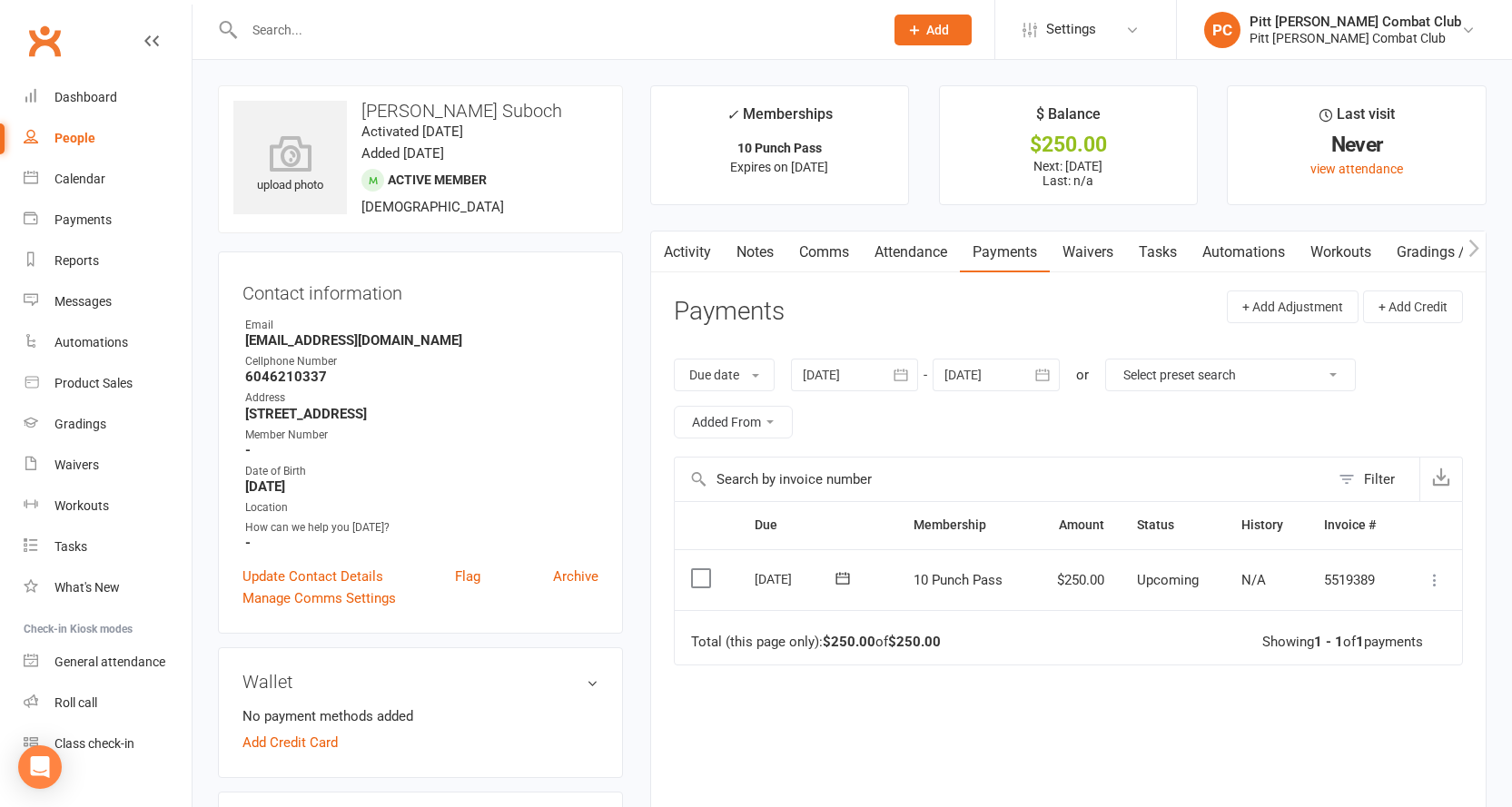
click at [700, 589] on td "Select this" at bounding box center [706, 580] width 64 height 62
click at [698, 579] on label at bounding box center [702, 578] width 25 height 18
click at [698, 570] on input "checkbox" at bounding box center [696, 570] width 12 height 0
click at [1437, 580] on icon at bounding box center [1434, 580] width 18 height 18
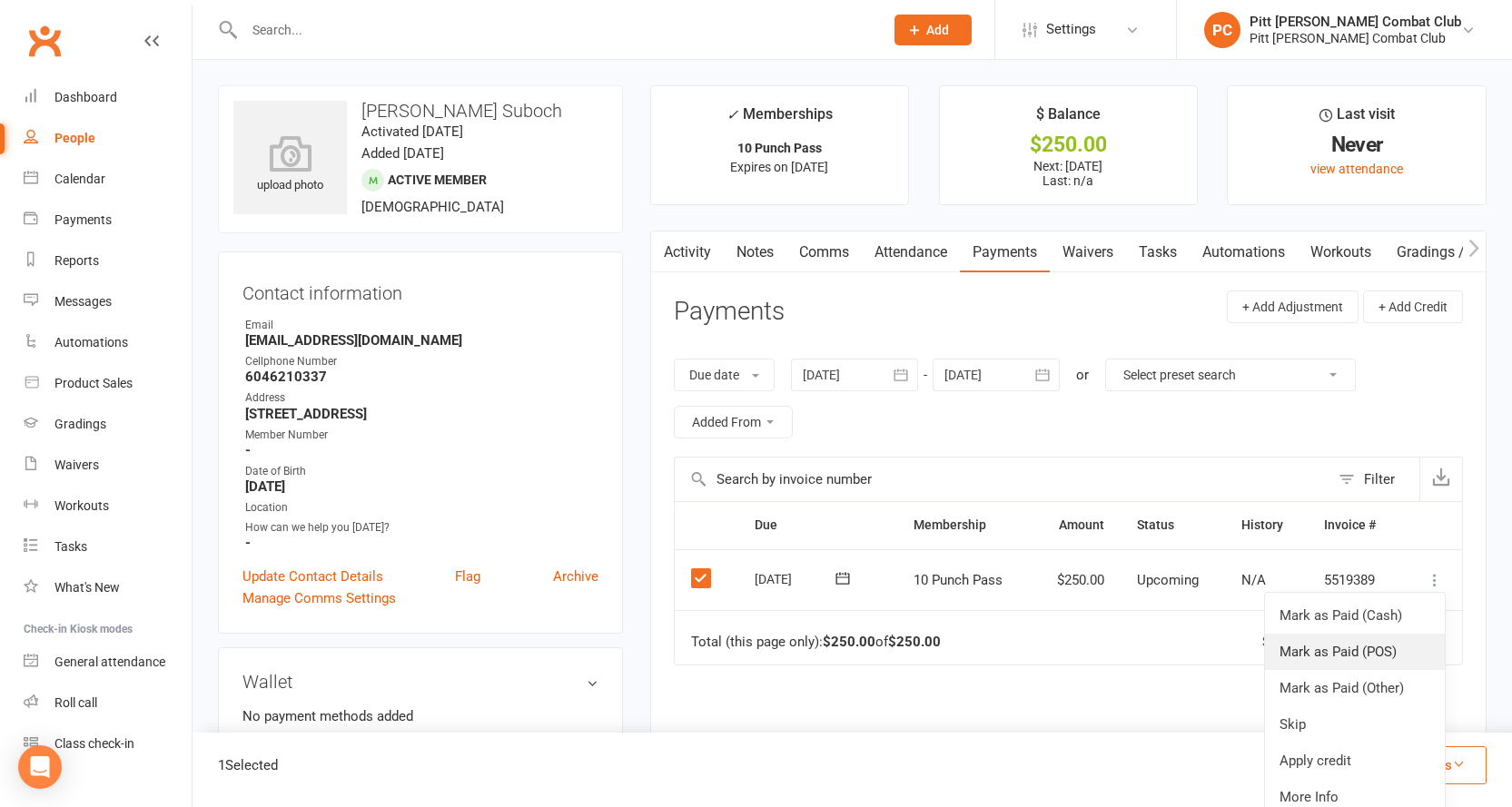
click at [1394, 655] on link "Mark as Paid (POS)" at bounding box center [1354, 651] width 180 height 36
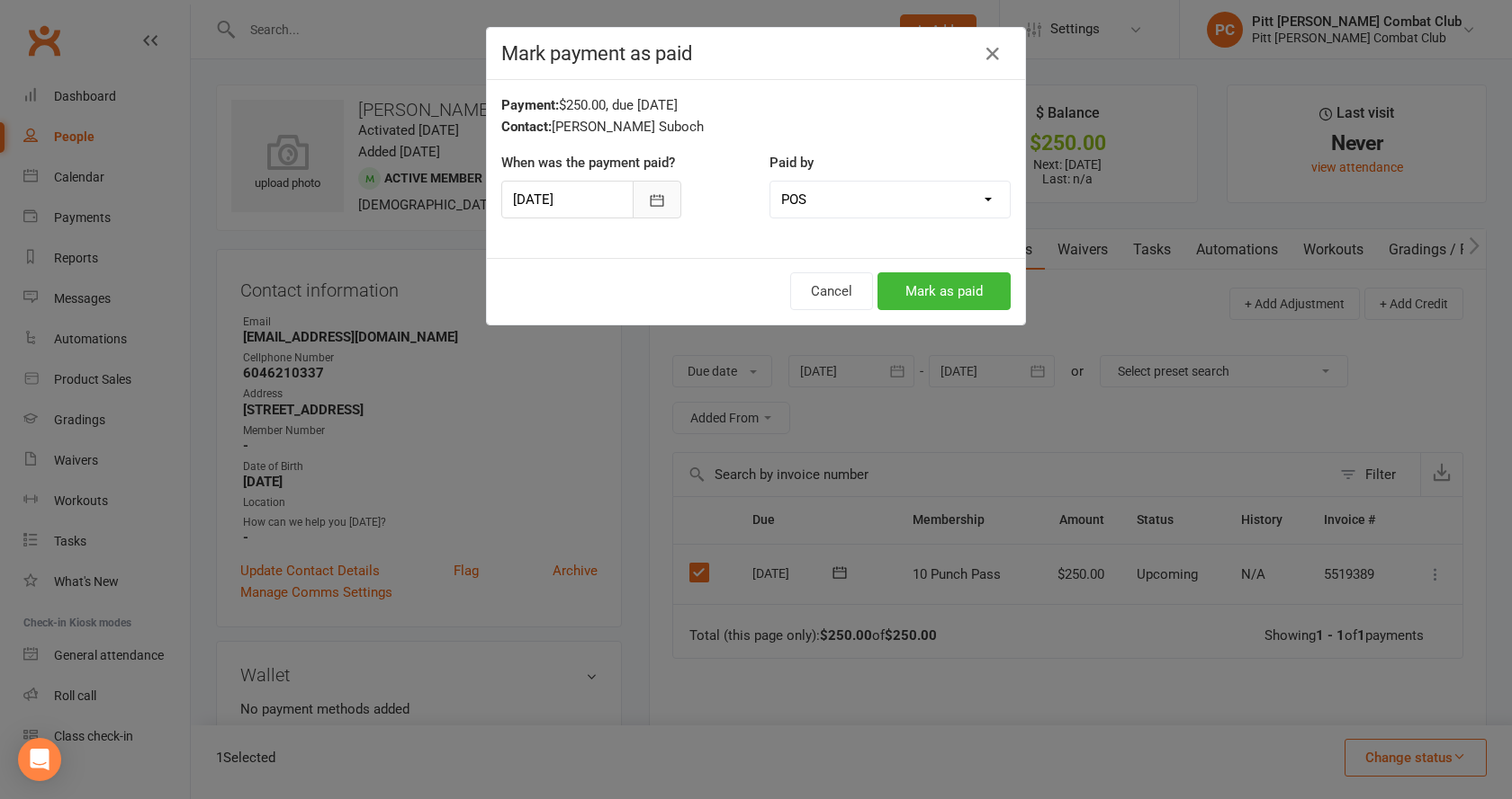
click at [648, 196] on icon "button" at bounding box center [657, 200] width 18 height 18
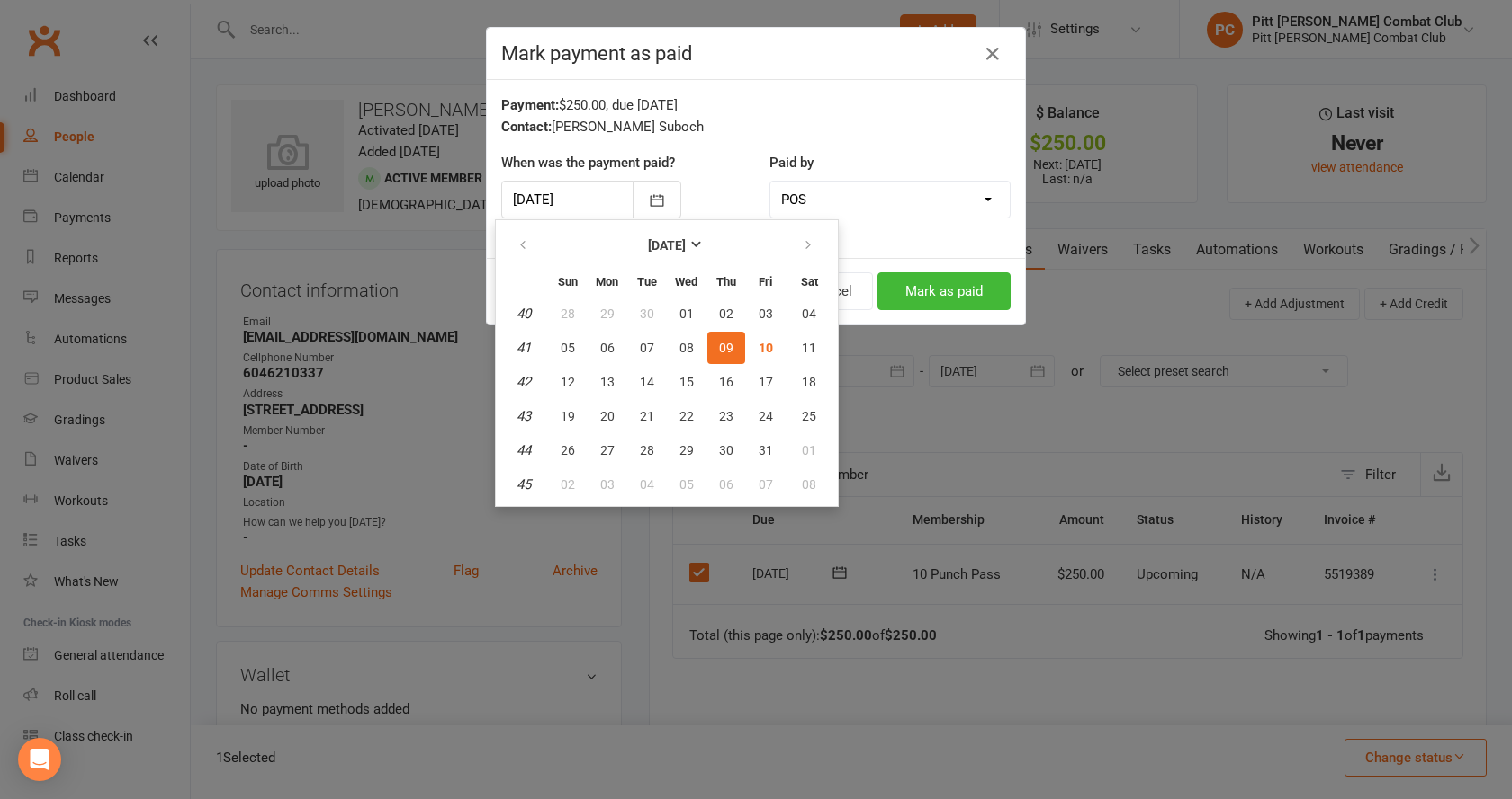
click at [724, 346] on span "09" at bounding box center [725, 347] width 15 height 15
type input "[DATE]"
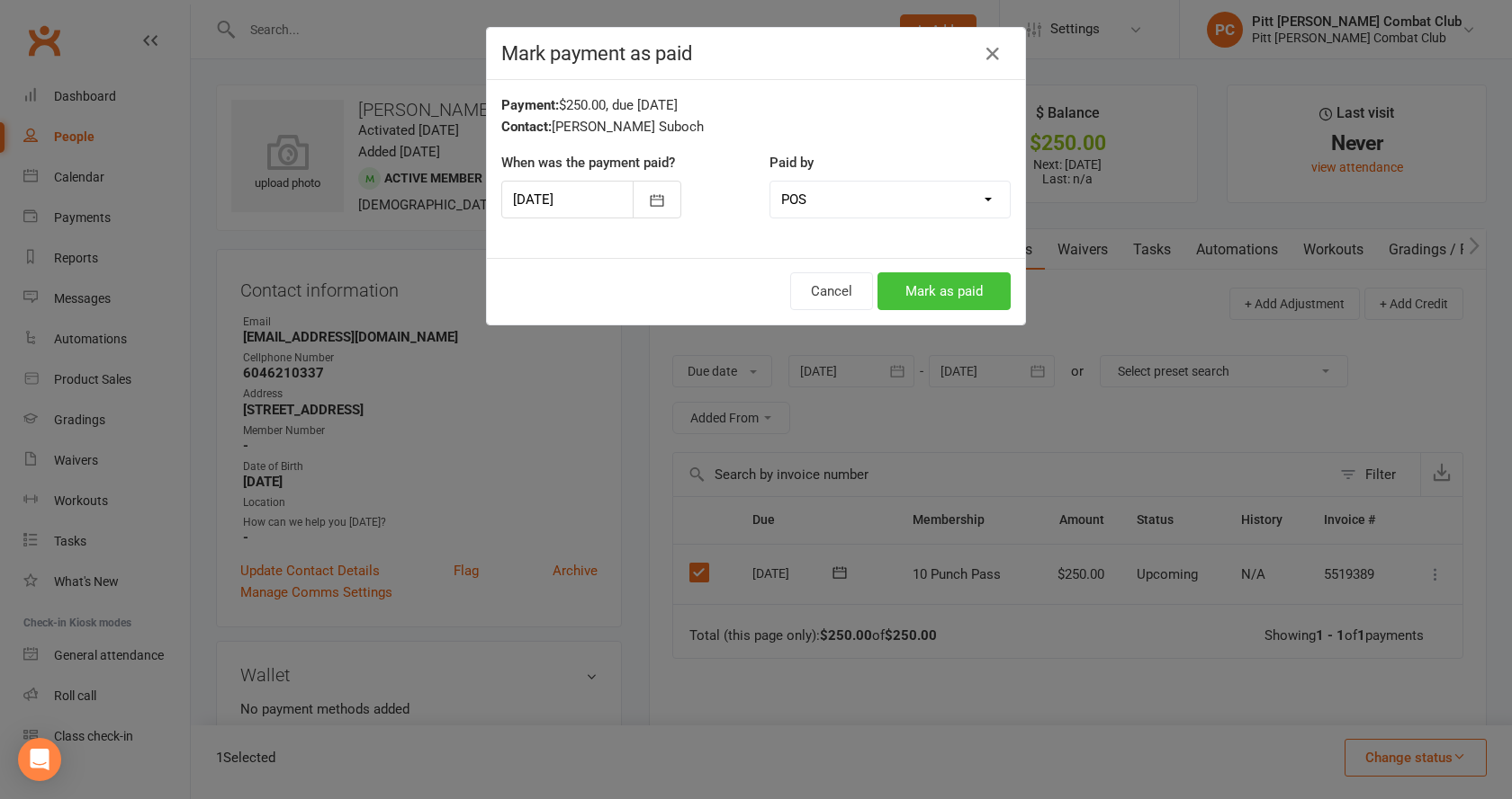
click at [958, 289] on button "Mark as paid" at bounding box center [944, 291] width 133 height 38
